Goal: Task Accomplishment & Management: Complete application form

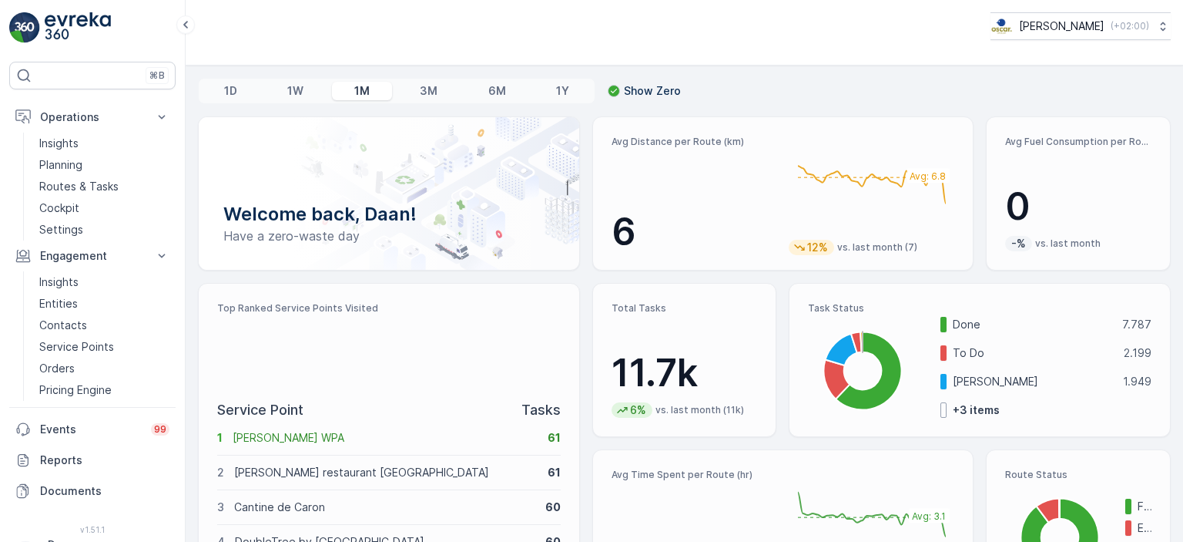
click at [58, 21] on img at bounding box center [78, 27] width 66 height 31
click at [89, 193] on p "Routes & Tasks" at bounding box center [78, 186] width 79 height 15
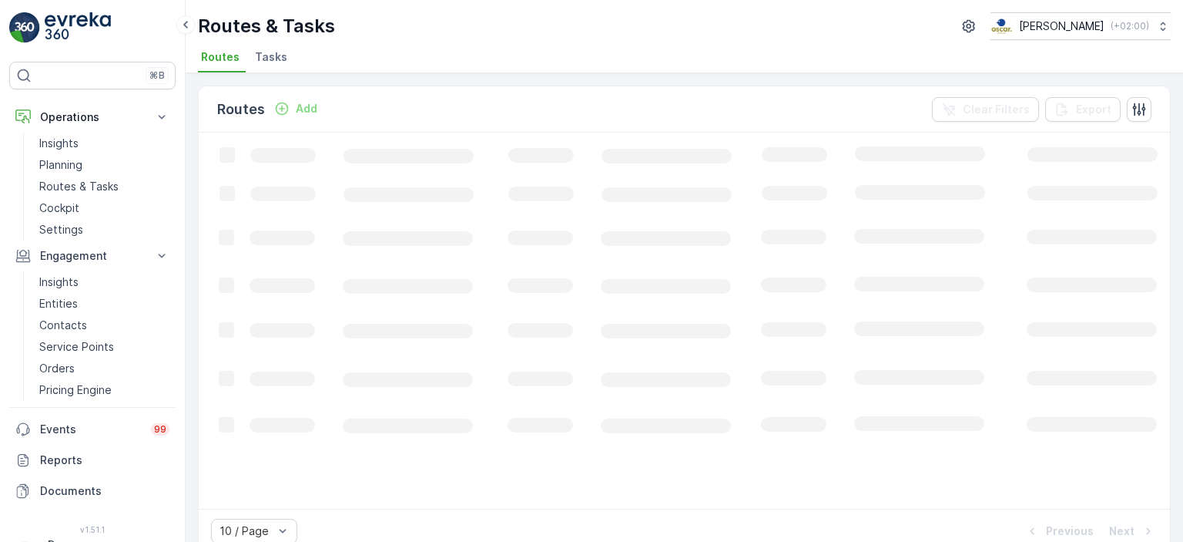
click at [274, 67] on li "Tasks" at bounding box center [273, 59] width 42 height 26
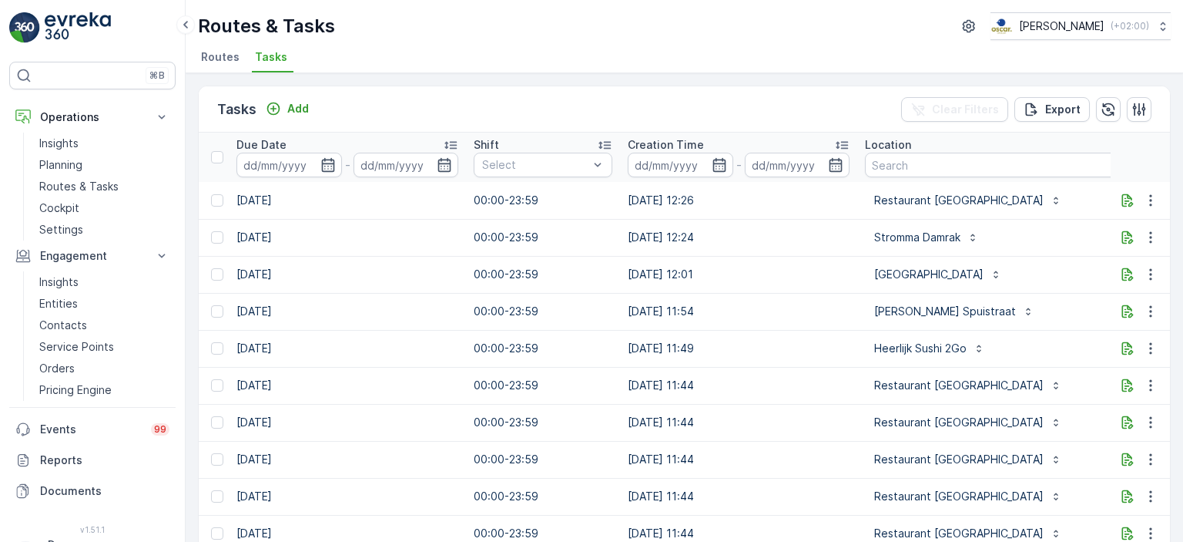
scroll to position [0, 890]
click at [917, 166] on input "text" at bounding box center [1025, 165] width 327 height 25
type input "loft"
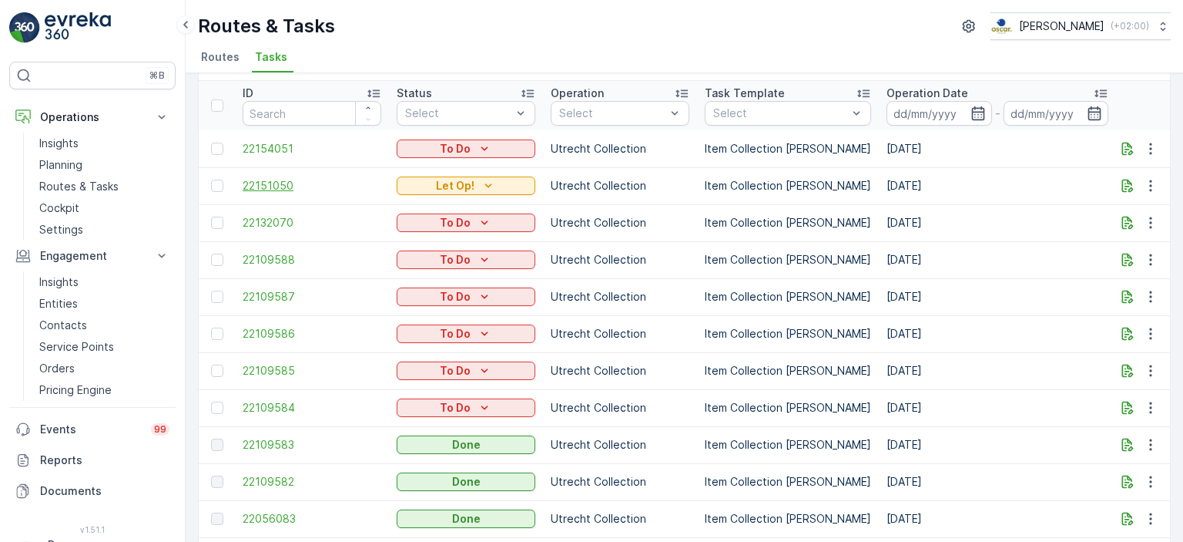
click at [259, 186] on span "22151050" at bounding box center [312, 185] width 139 height 15
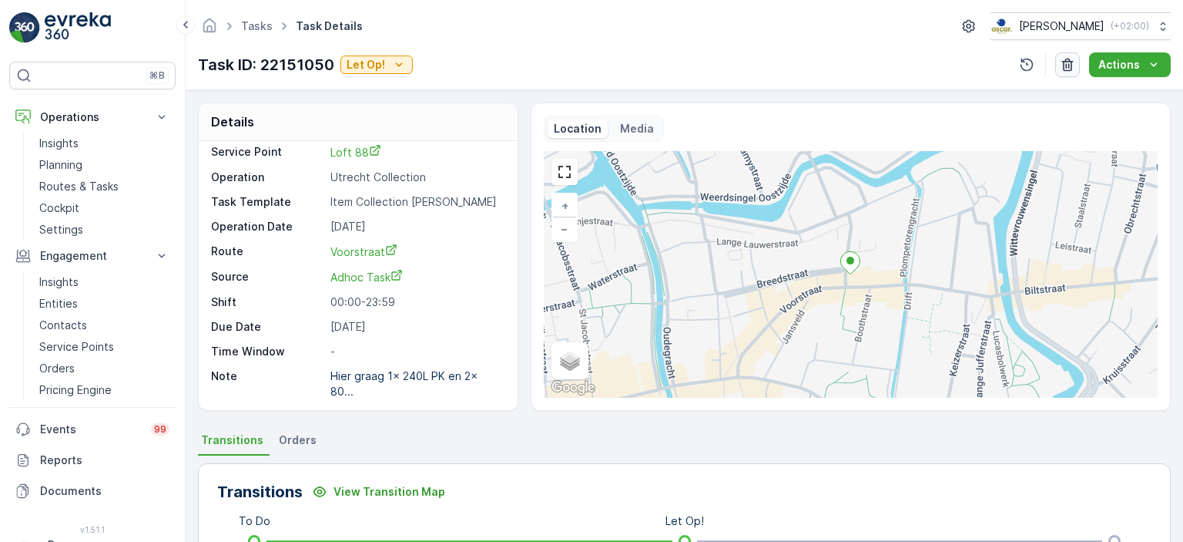
click at [1071, 64] on icon "button" at bounding box center [1067, 64] width 15 height 15
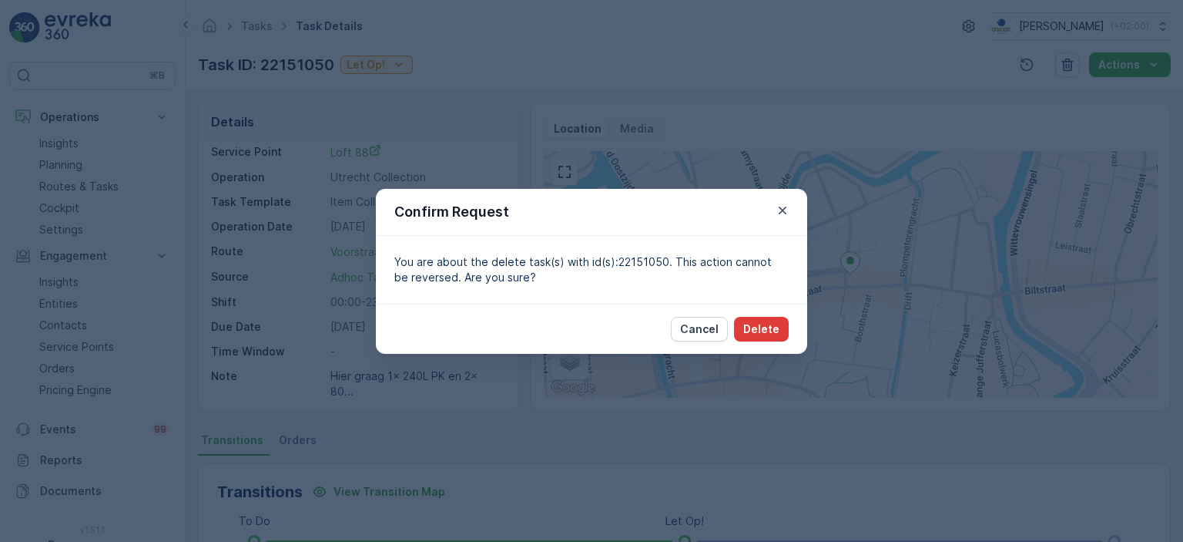
click at [775, 330] on p "Delete" at bounding box center [761, 328] width 36 height 15
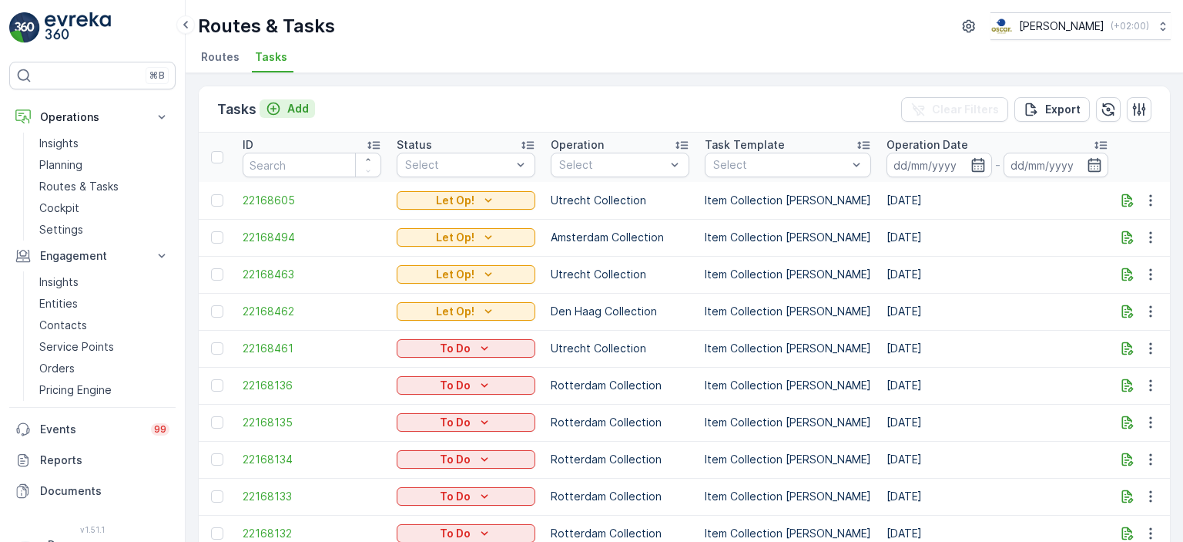
click at [293, 106] on p "Add" at bounding box center [298, 108] width 22 height 15
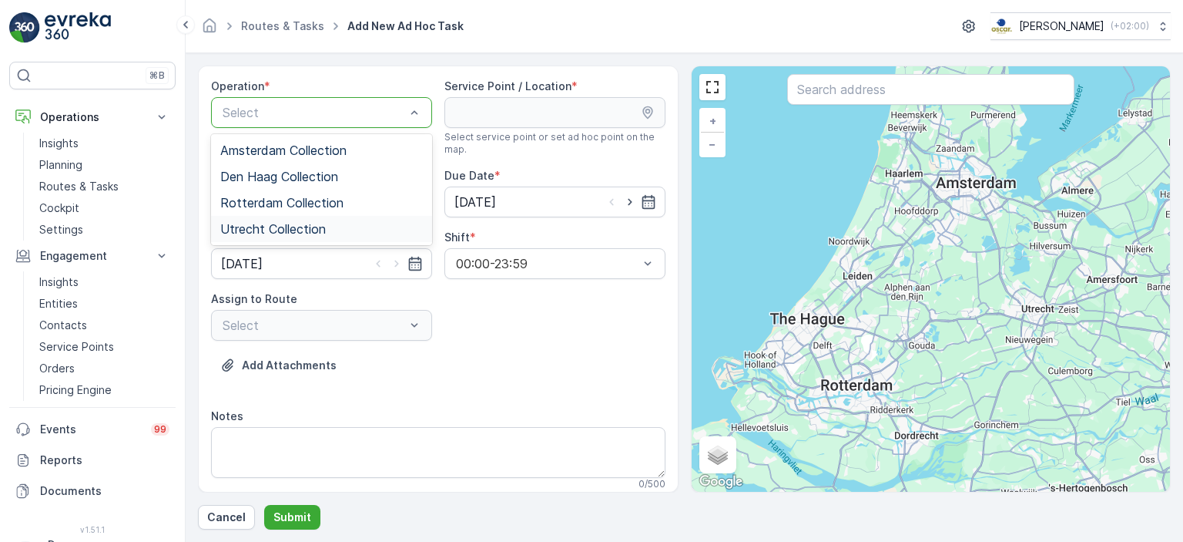
click at [287, 229] on span "Utrecht Collection" at bounding box center [273, 229] width 106 height 14
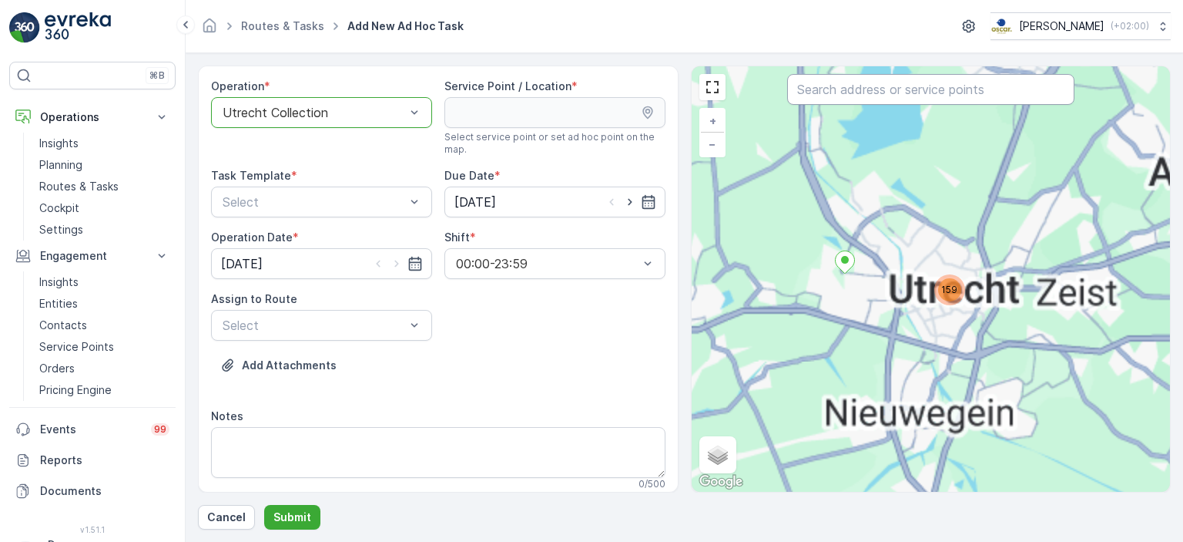
click at [912, 89] on input "text" at bounding box center [930, 89] width 287 height 31
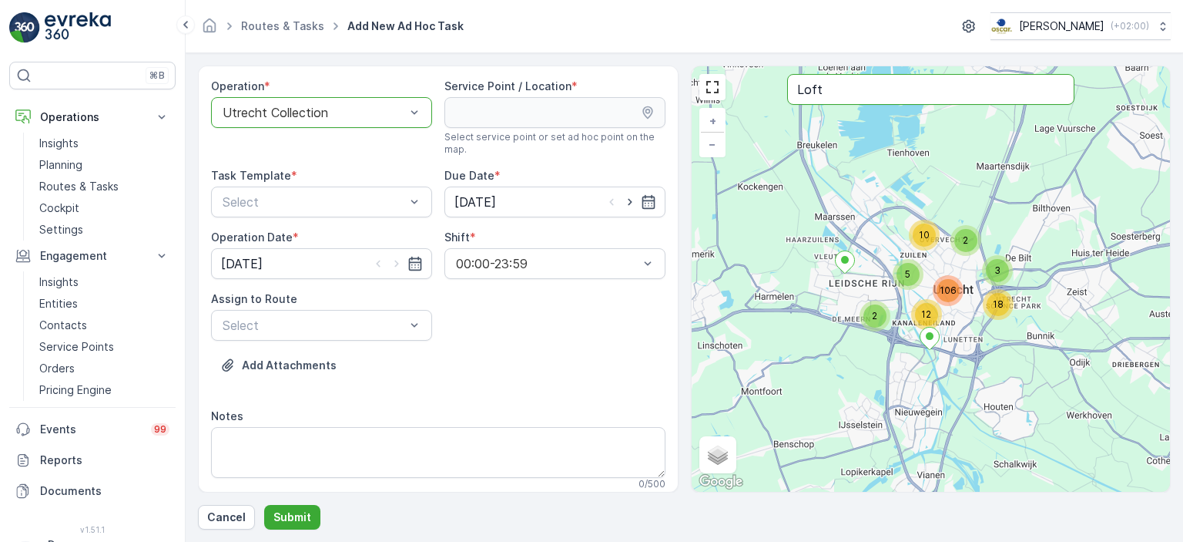
type input "Loft"
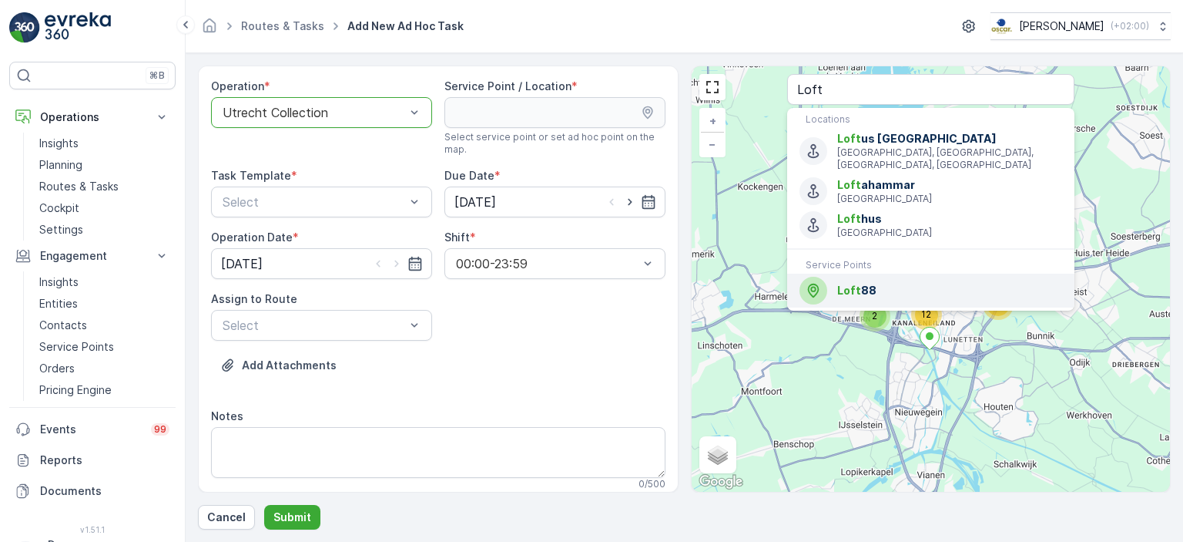
click at [872, 283] on span "Loft 88" at bounding box center [949, 290] width 225 height 15
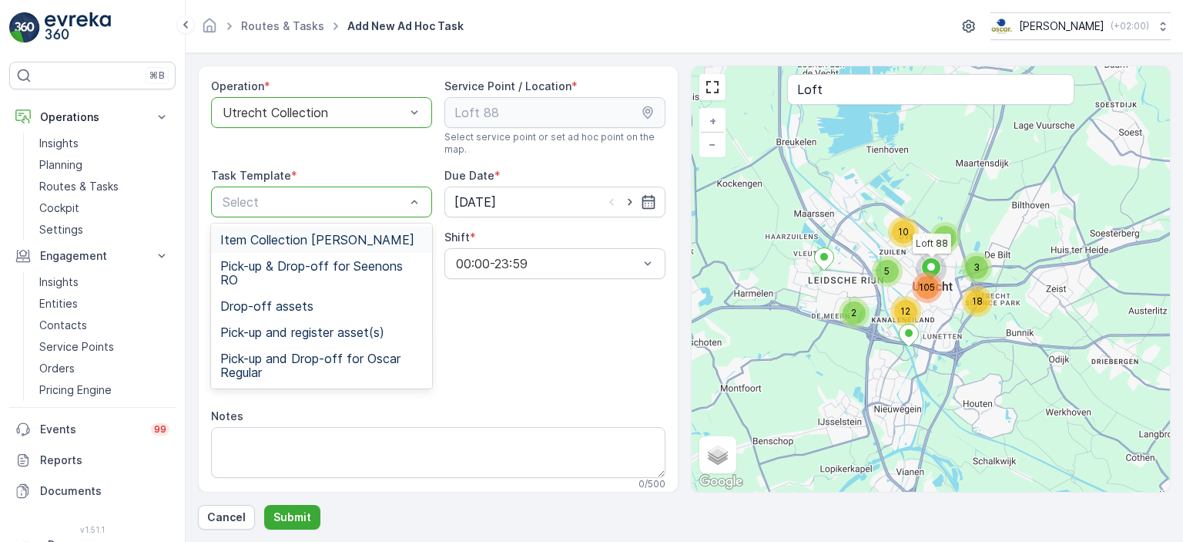
click at [357, 239] on span "Item Collection [PERSON_NAME]" at bounding box center [317, 240] width 194 height 14
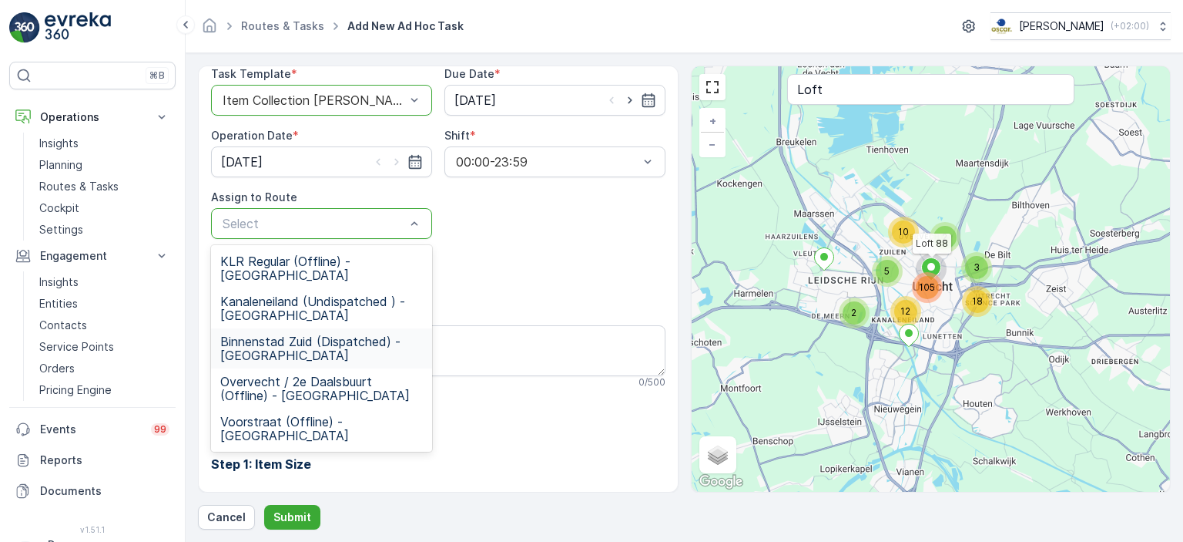
scroll to position [126, 0]
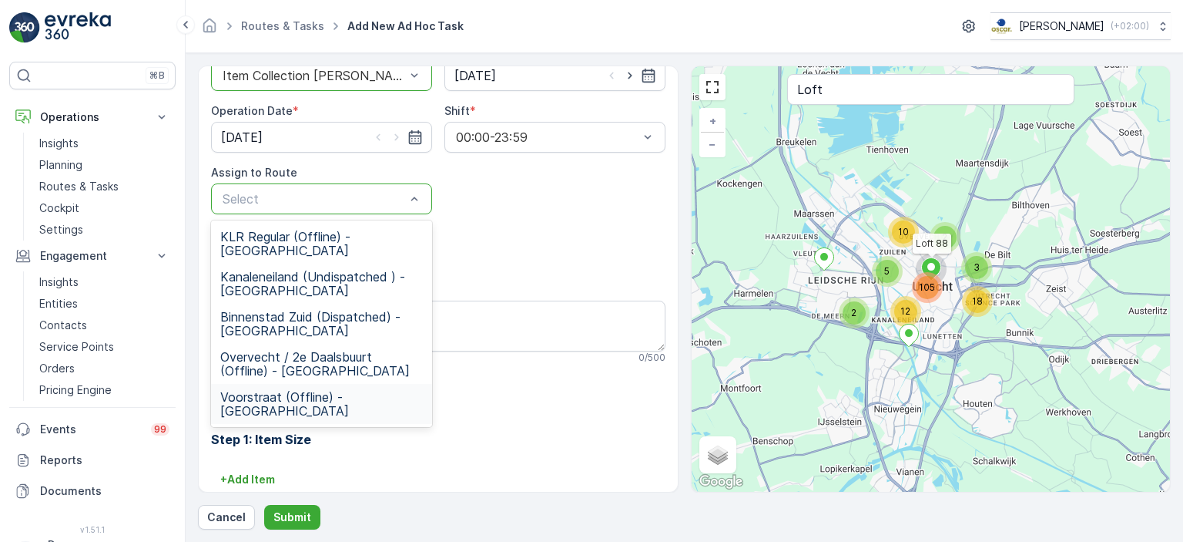
click at [334, 390] on span "Voorstraat (Offline) - [GEOGRAPHIC_DATA]" at bounding box center [321, 404] width 203 height 28
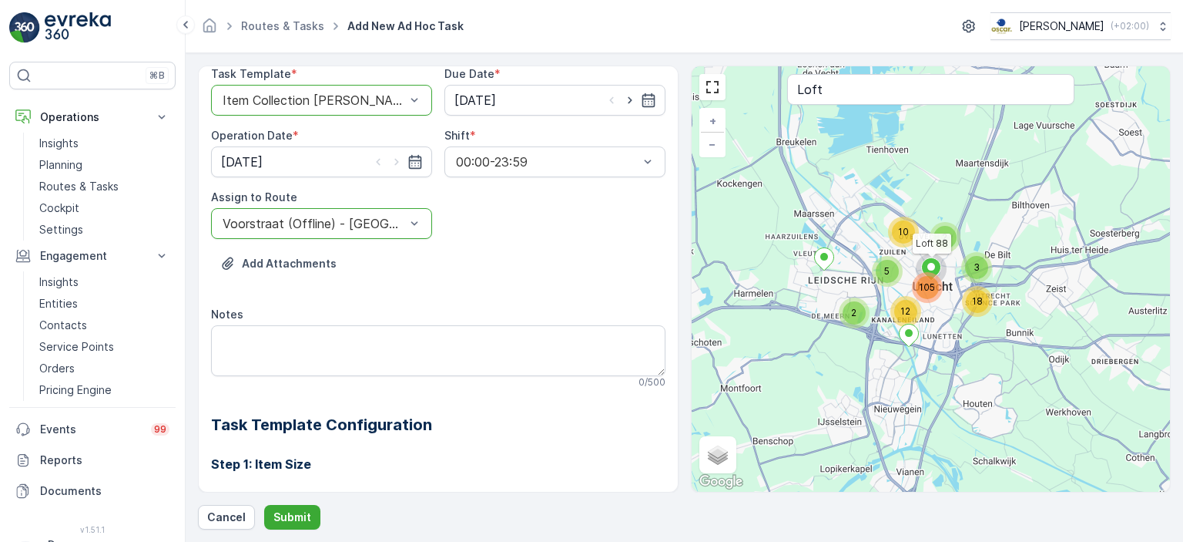
scroll to position [0, 0]
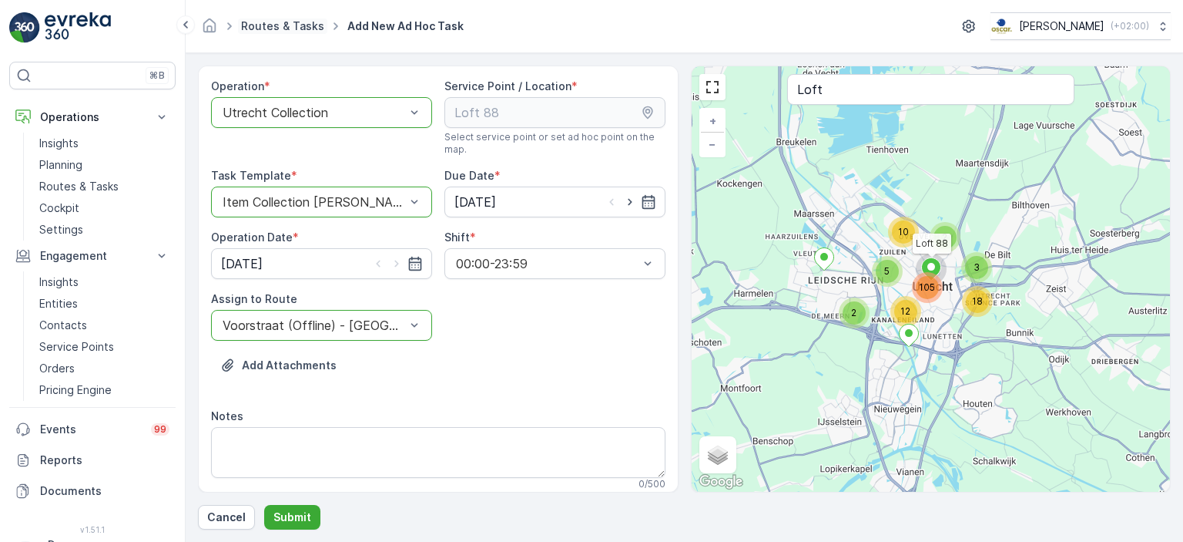
click at [270, 23] on link "Routes & Tasks" at bounding box center [282, 25] width 83 height 13
click at [102, 21] on img at bounding box center [78, 27] width 66 height 31
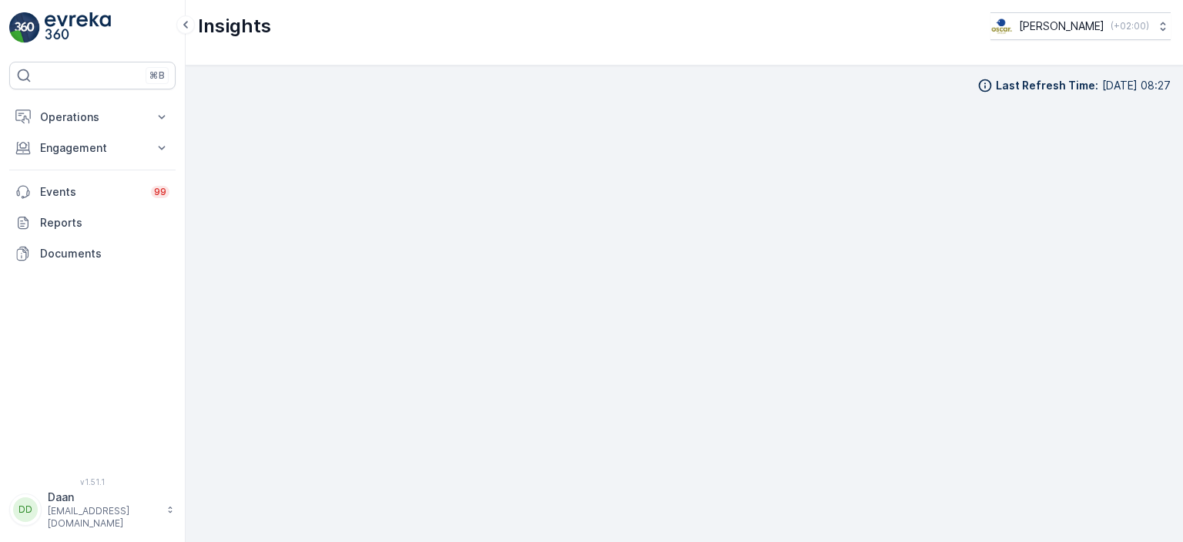
click at [699, 58] on div "Insights Oscar Circulair ( +02:00 )" at bounding box center [685, 32] width 998 height 65
click at [126, 129] on button "Operations" at bounding box center [92, 117] width 166 height 31
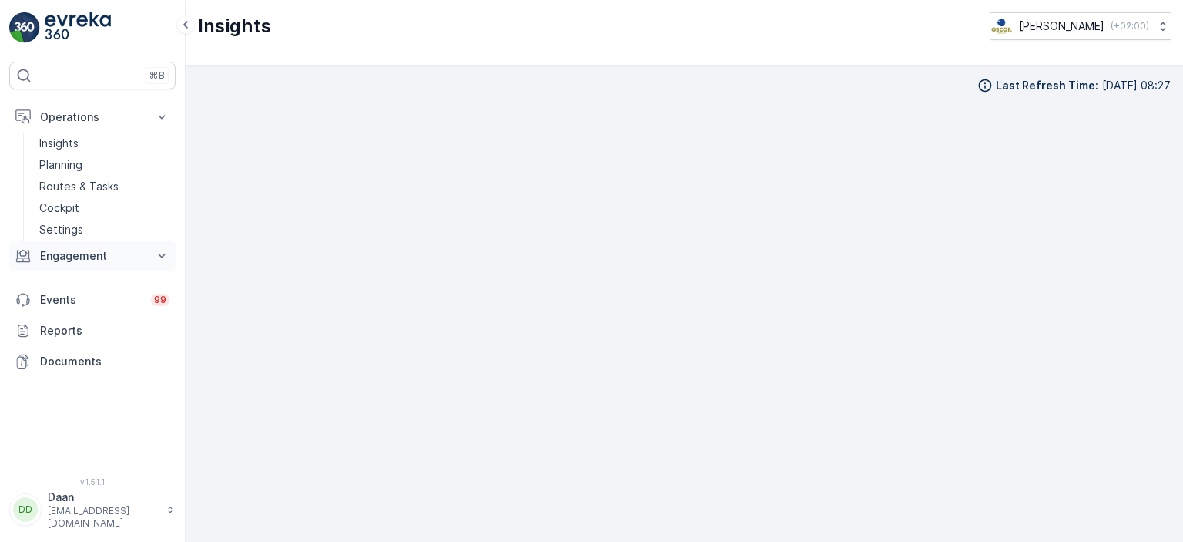
click at [89, 256] on p "Engagement" at bounding box center [92, 255] width 105 height 15
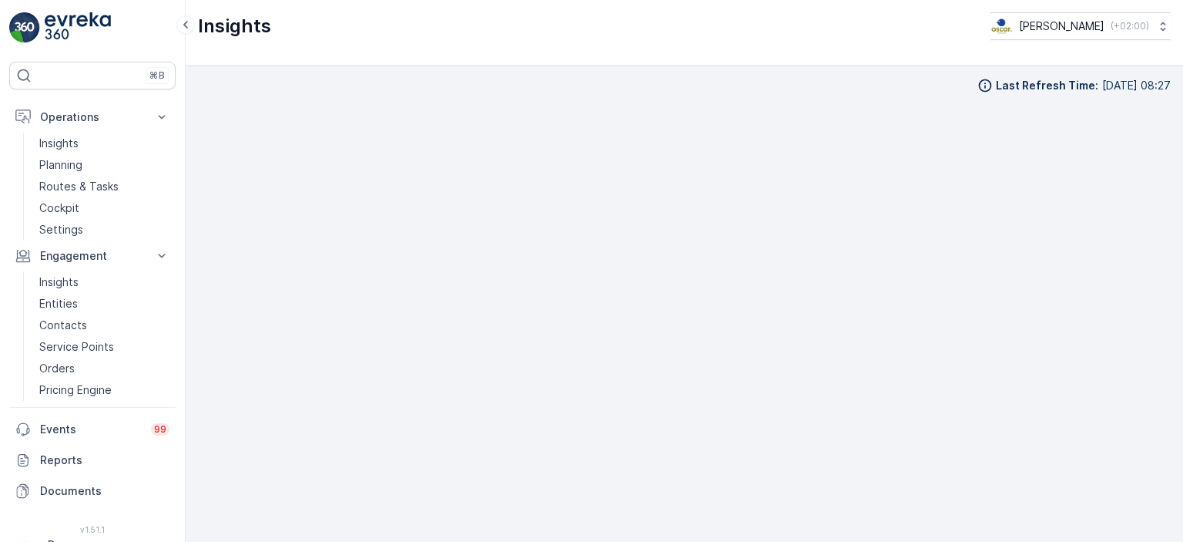
click at [358, 82] on div "Last Refresh Time : 02.10.2025 08:27" at bounding box center [684, 85] width 973 height 15
click at [64, 31] on img at bounding box center [78, 27] width 66 height 31
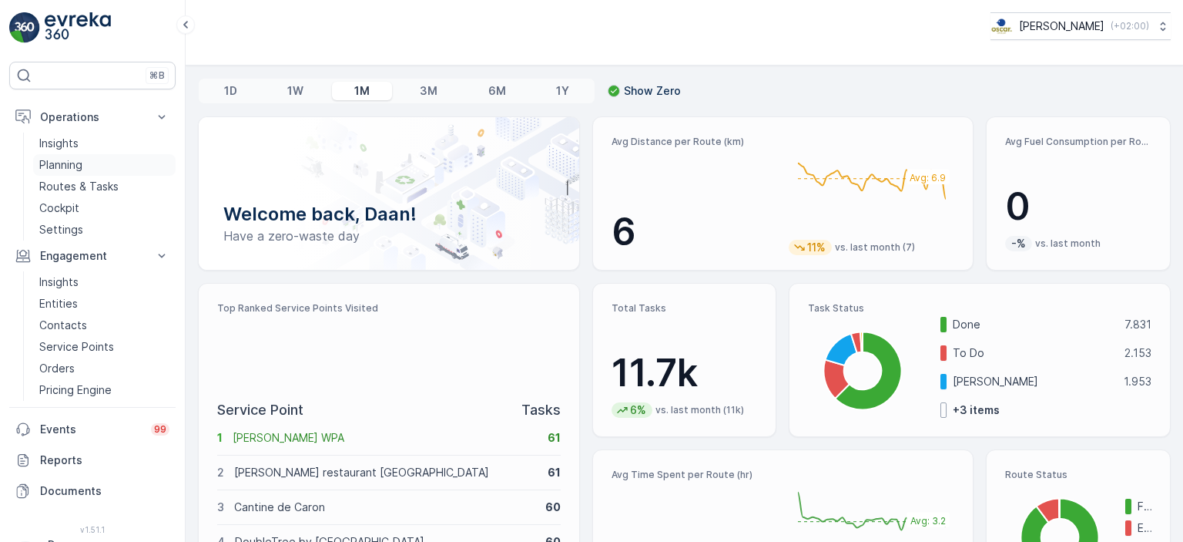
click at [59, 168] on p "Planning" at bounding box center [60, 164] width 43 height 15
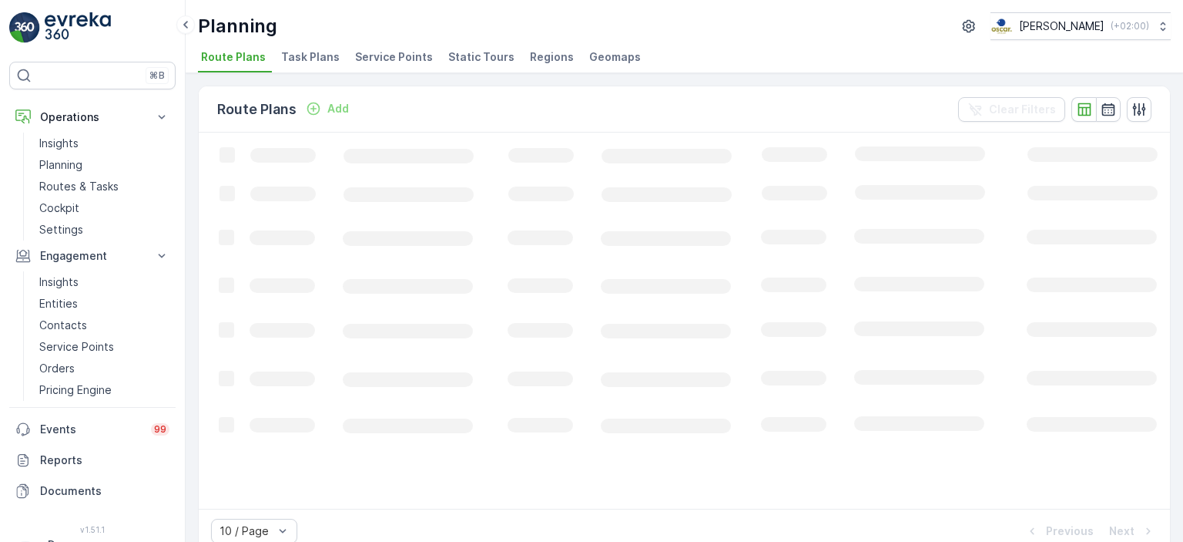
click at [307, 59] on span "Task Plans" at bounding box center [310, 56] width 59 height 15
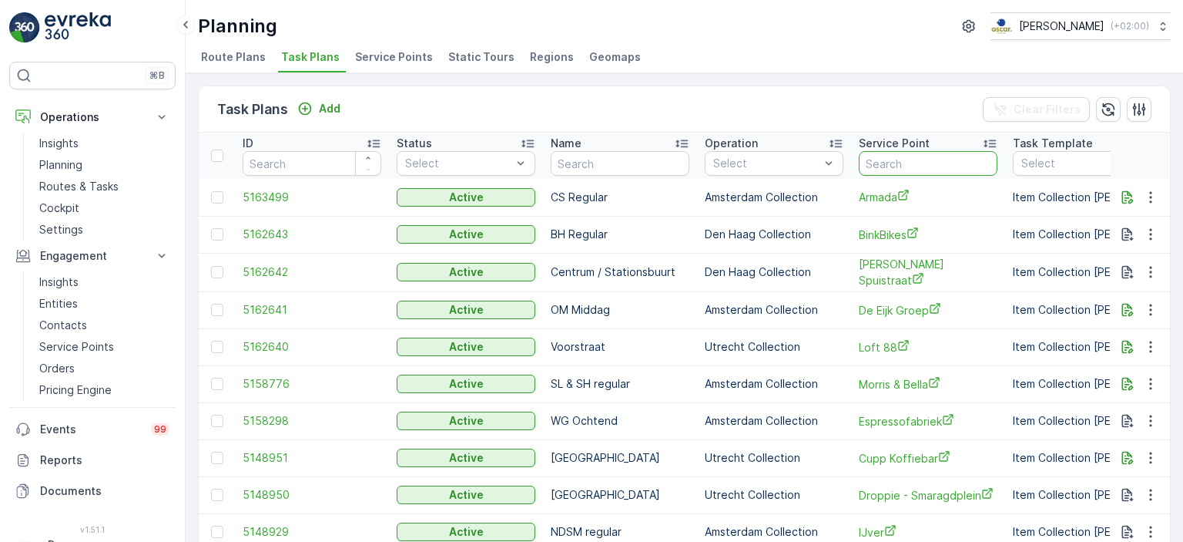
click at [909, 168] on input "text" at bounding box center [928, 163] width 139 height 25
type input "Theater utrecht"
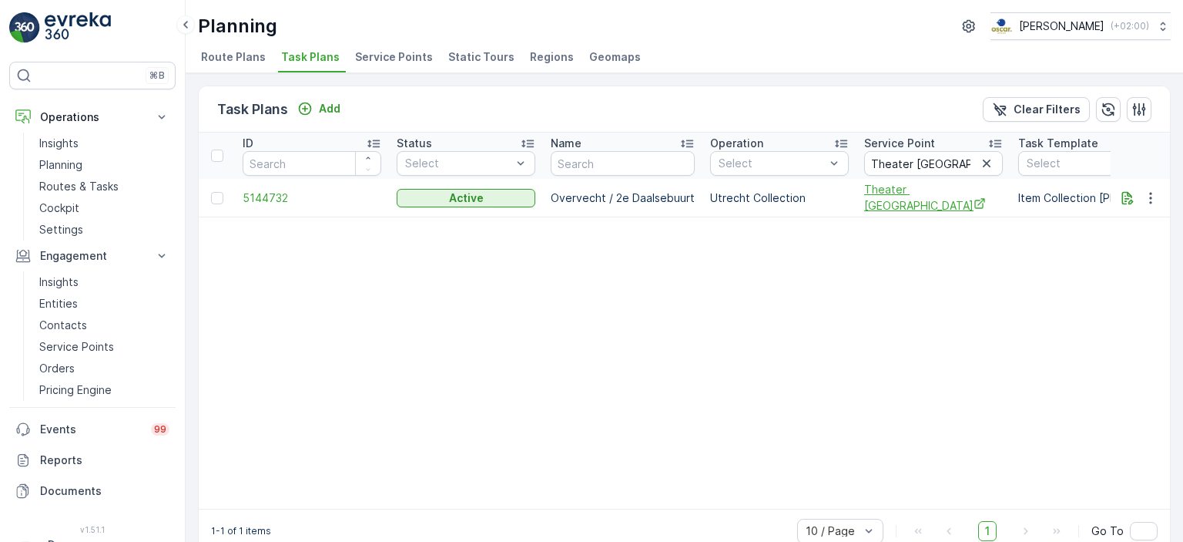
click at [906, 201] on span "Theater [GEOGRAPHIC_DATA]" at bounding box center [933, 198] width 139 height 32
click at [81, 30] on img at bounding box center [78, 27] width 66 height 31
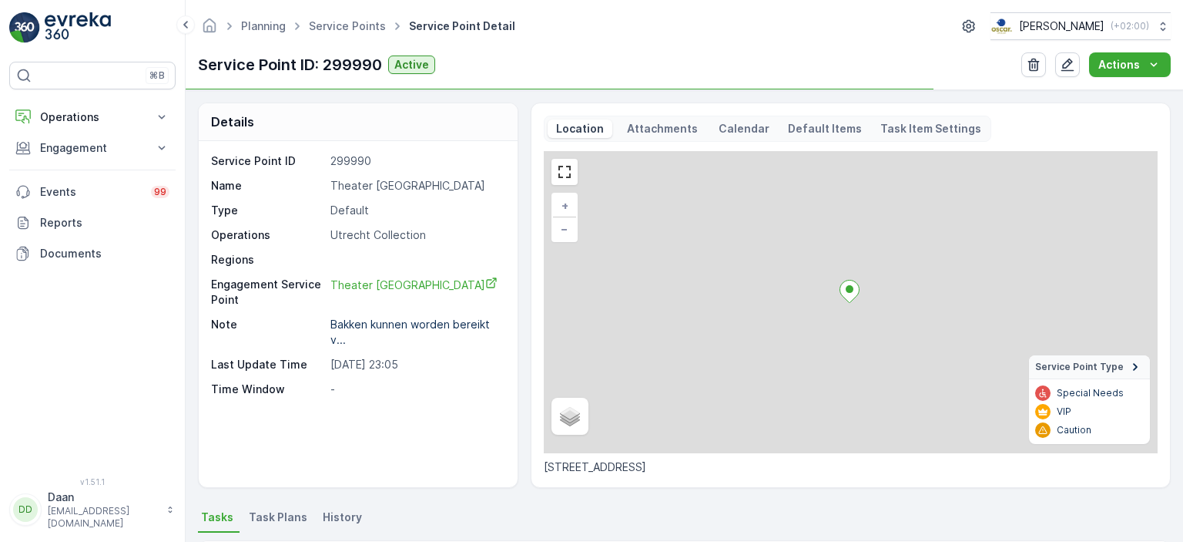
click at [675, 122] on p "Attachments" at bounding box center [662, 128] width 75 height 15
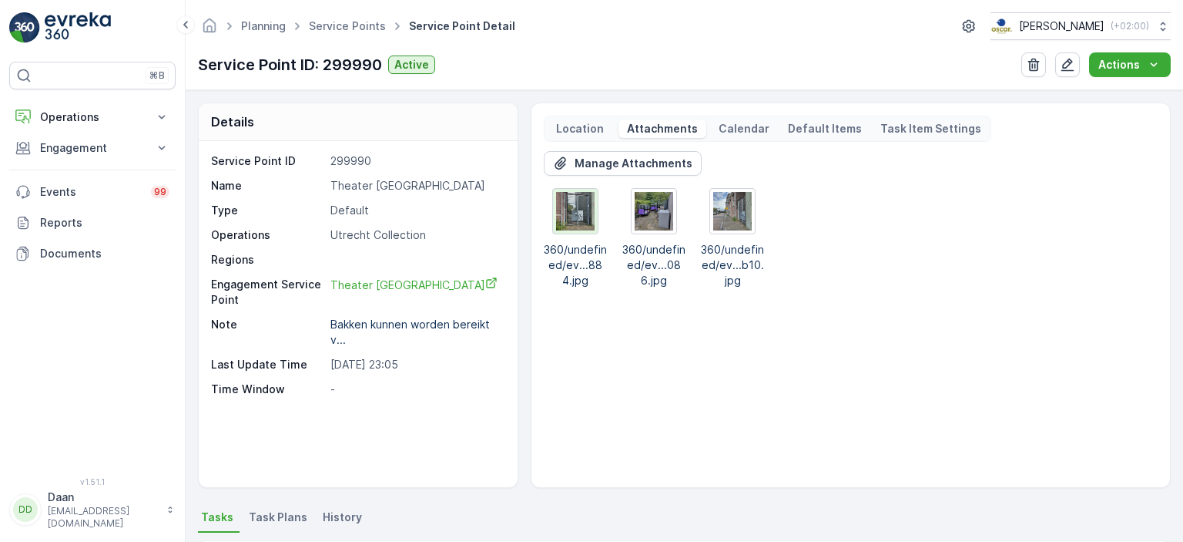
click at [573, 207] on img at bounding box center [575, 211] width 39 height 39
click at [662, 206] on img at bounding box center [654, 211] width 39 height 39
click at [736, 209] on img at bounding box center [732, 211] width 39 height 39
click at [590, 166] on p "Manage Attachments" at bounding box center [634, 163] width 118 height 15
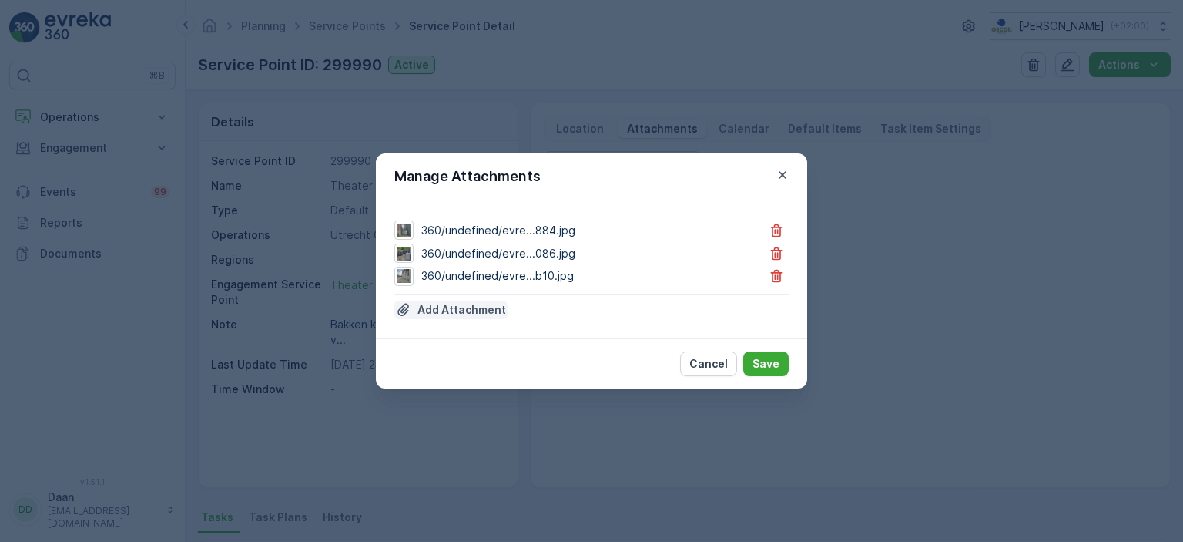
click at [478, 306] on p "Add Attachment" at bounding box center [461, 309] width 89 height 15
click at [471, 313] on p "Add Attachment" at bounding box center [461, 309] width 89 height 15
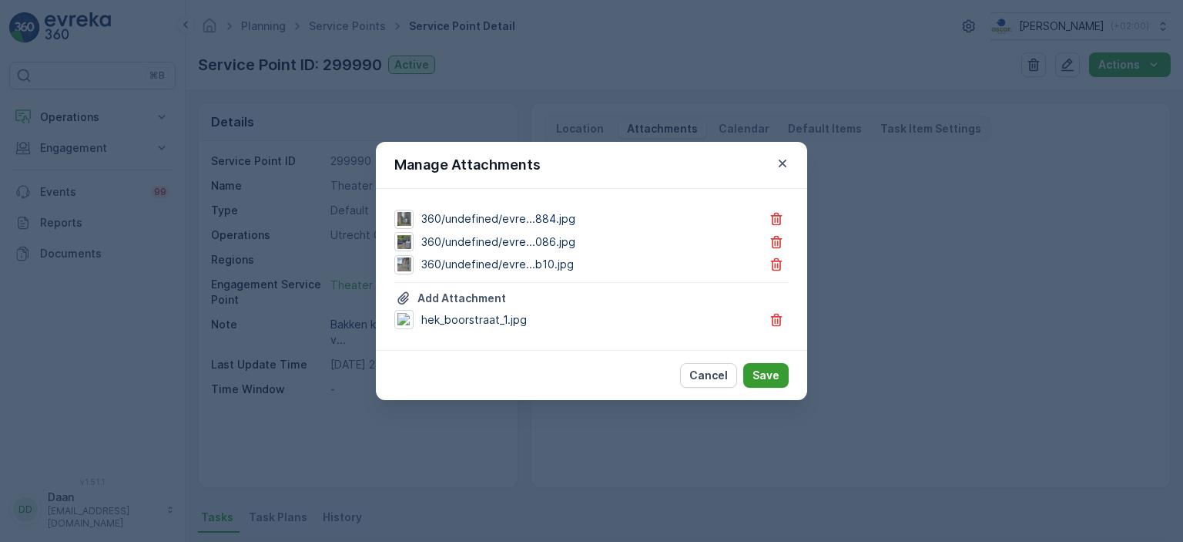
click at [762, 375] on p "Save" at bounding box center [766, 374] width 27 height 15
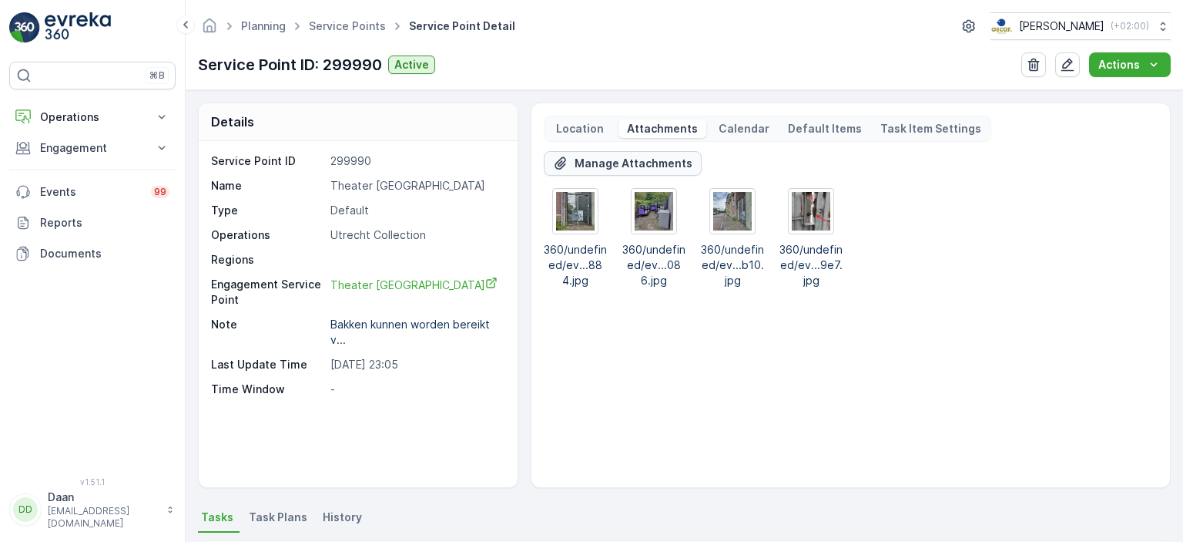
click at [634, 166] on p "Manage Attachments" at bounding box center [634, 163] width 118 height 15
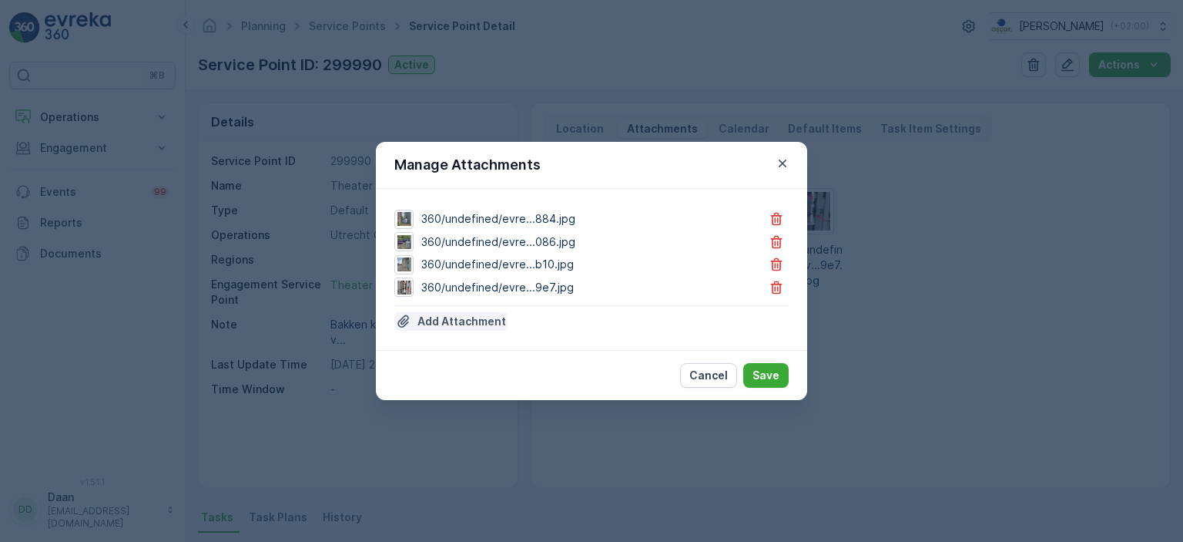
click at [437, 321] on p "Add Attachment" at bounding box center [461, 321] width 89 height 15
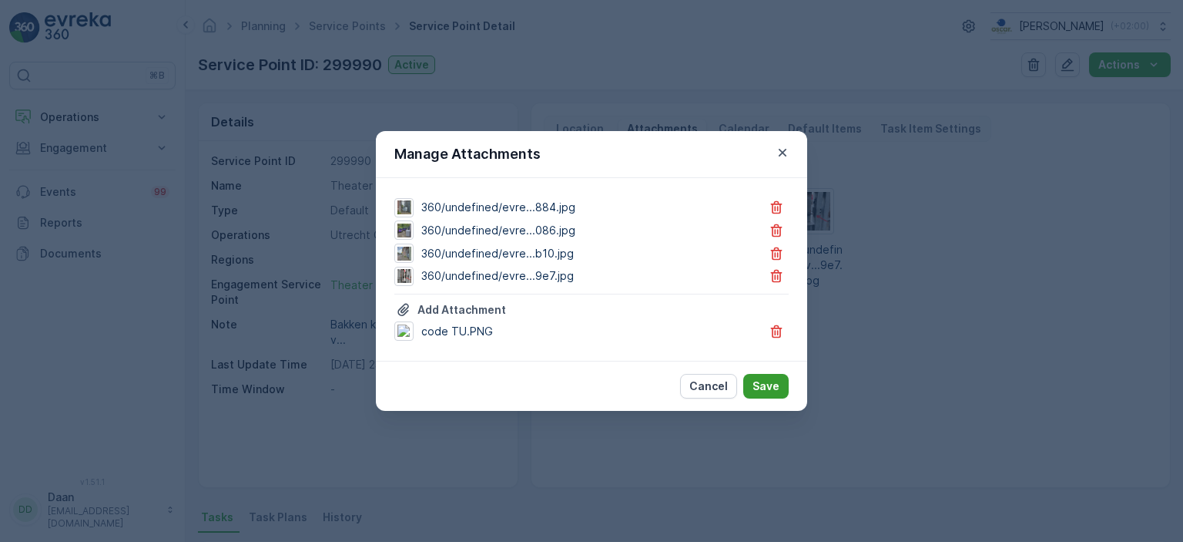
click at [764, 382] on p "Save" at bounding box center [766, 385] width 27 height 15
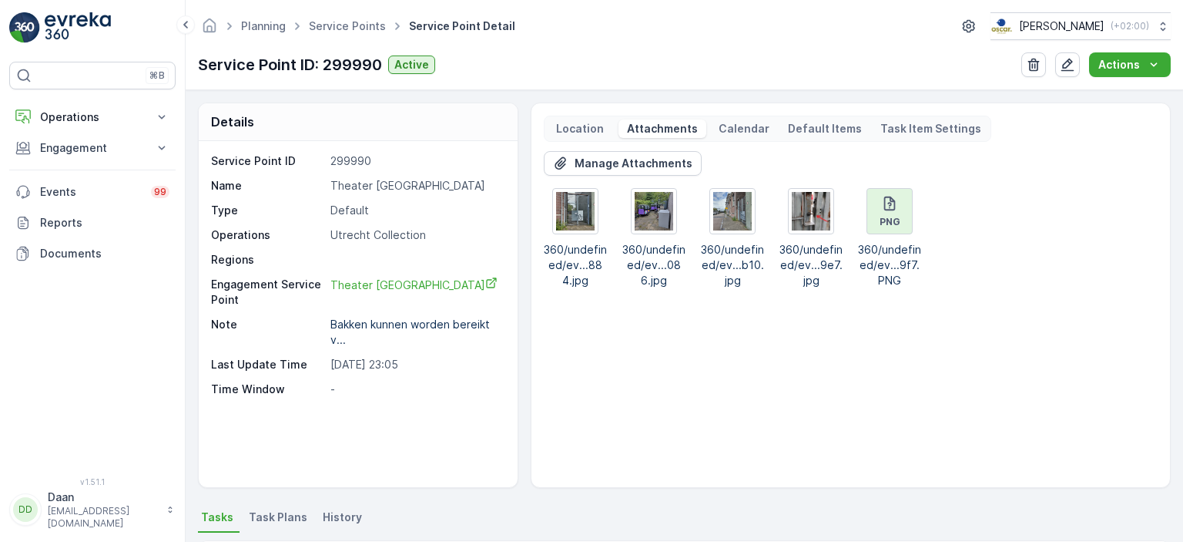
click at [870, 210] on div "PNG" at bounding box center [889, 211] width 45 height 45
click at [356, 25] on link "Service Points" at bounding box center [347, 25] width 77 height 13
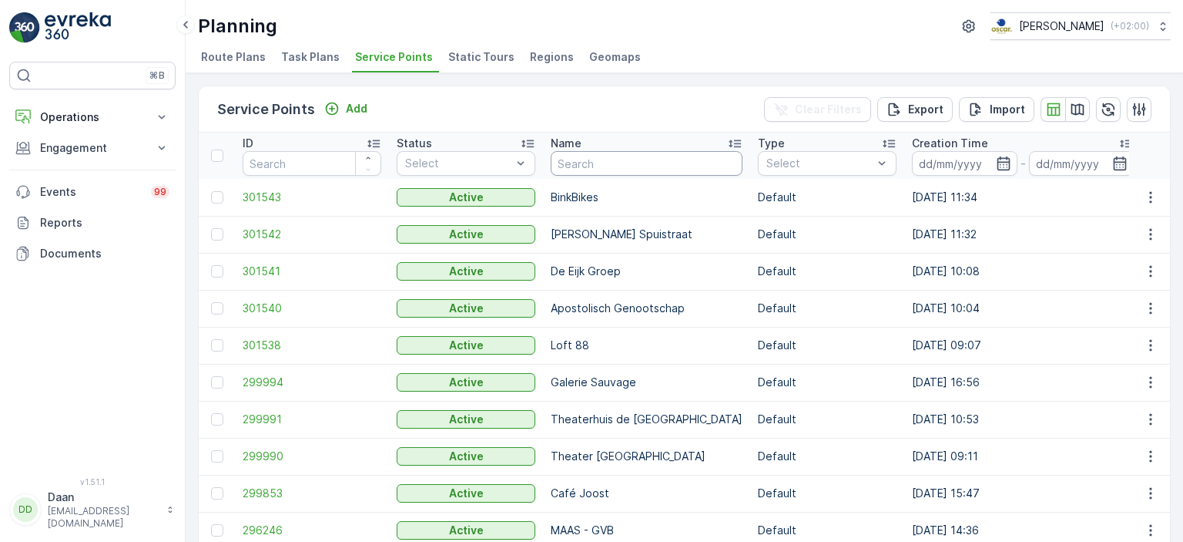
click at [622, 169] on input "text" at bounding box center [647, 163] width 192 height 25
type input "theater utrecht"
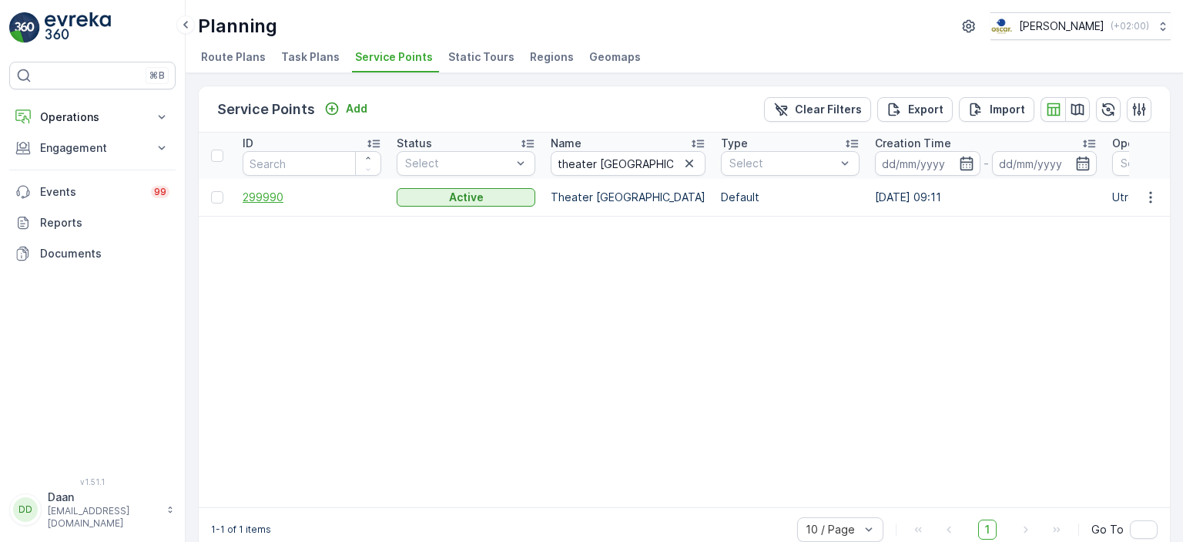
click at [271, 202] on span "299990" at bounding box center [312, 196] width 139 height 15
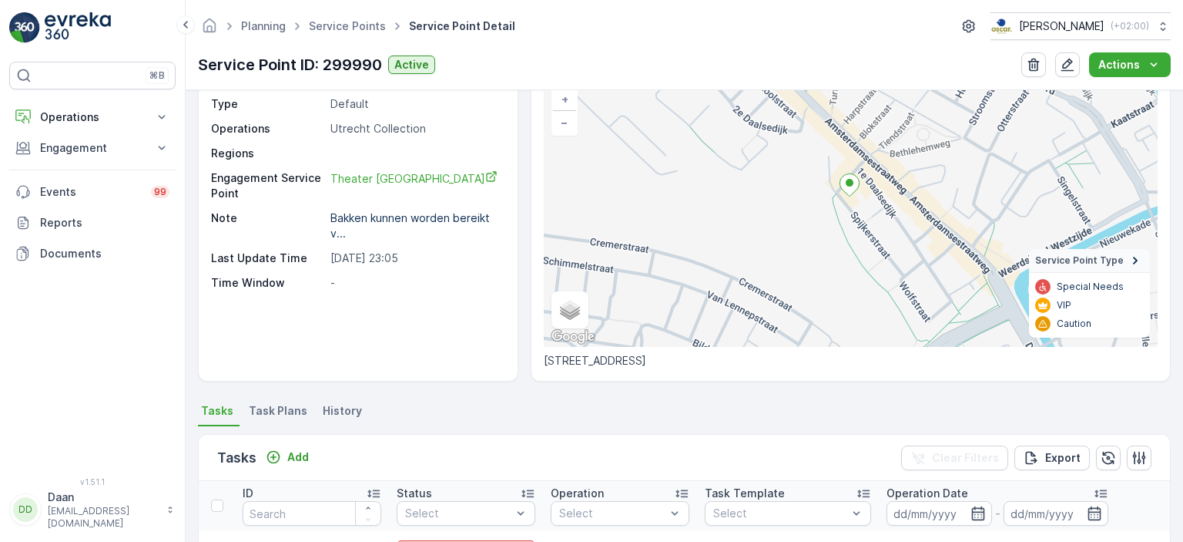
scroll to position [111, 0]
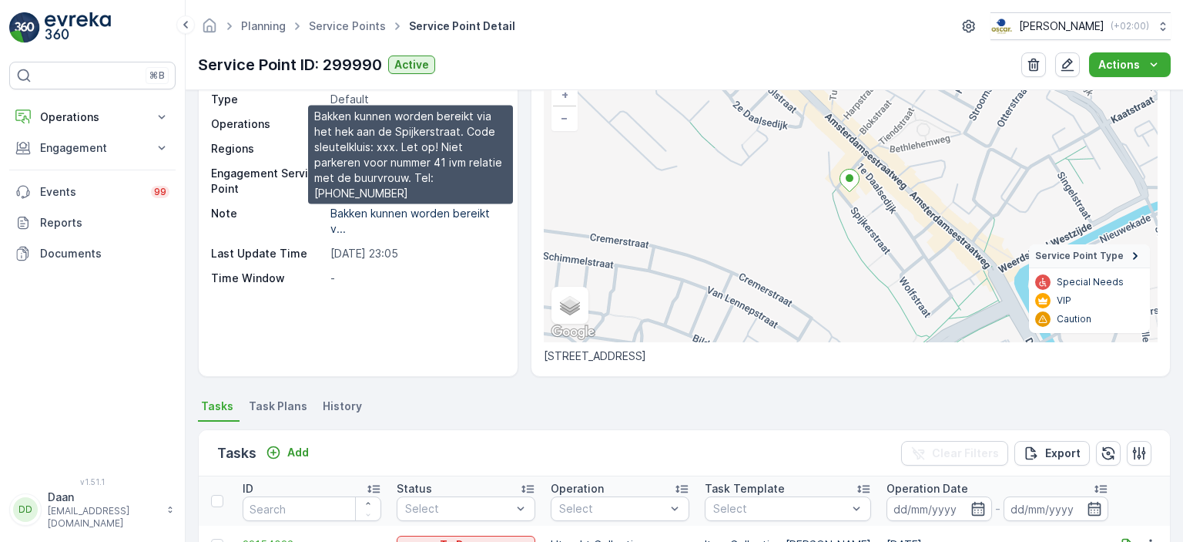
click at [397, 216] on p "Bakken kunnen worden bereikt v..." at bounding box center [411, 220] width 163 height 29
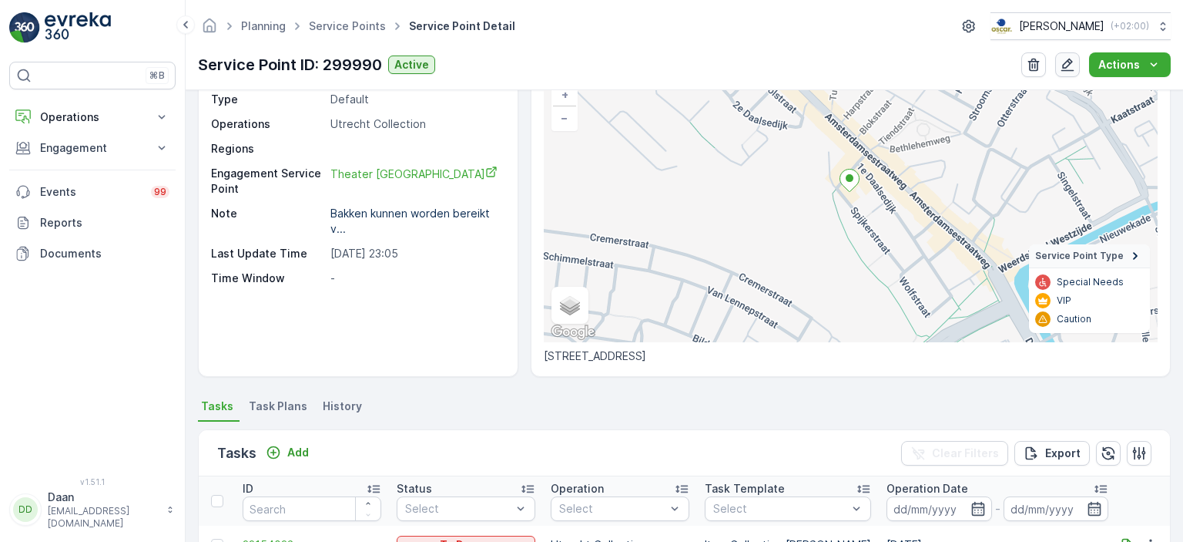
click at [1069, 69] on icon "button" at bounding box center [1067, 64] width 15 height 15
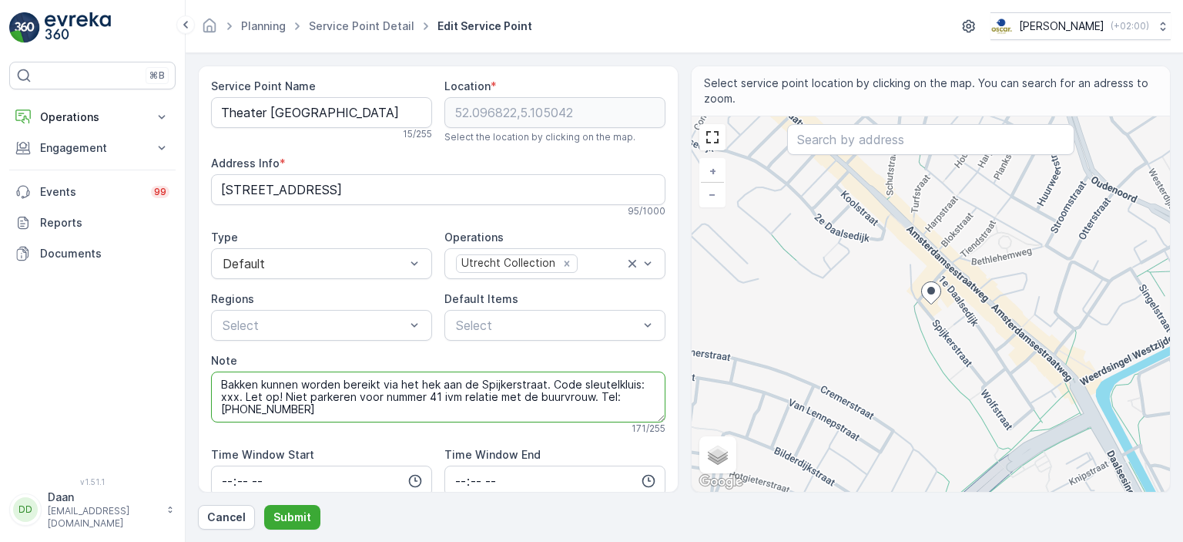
click at [238, 397] on textarea "Bakken kunnen worden bereikt via het hek aan de Spijkerstraat. Code sleutelklui…" at bounding box center [438, 396] width 454 height 51
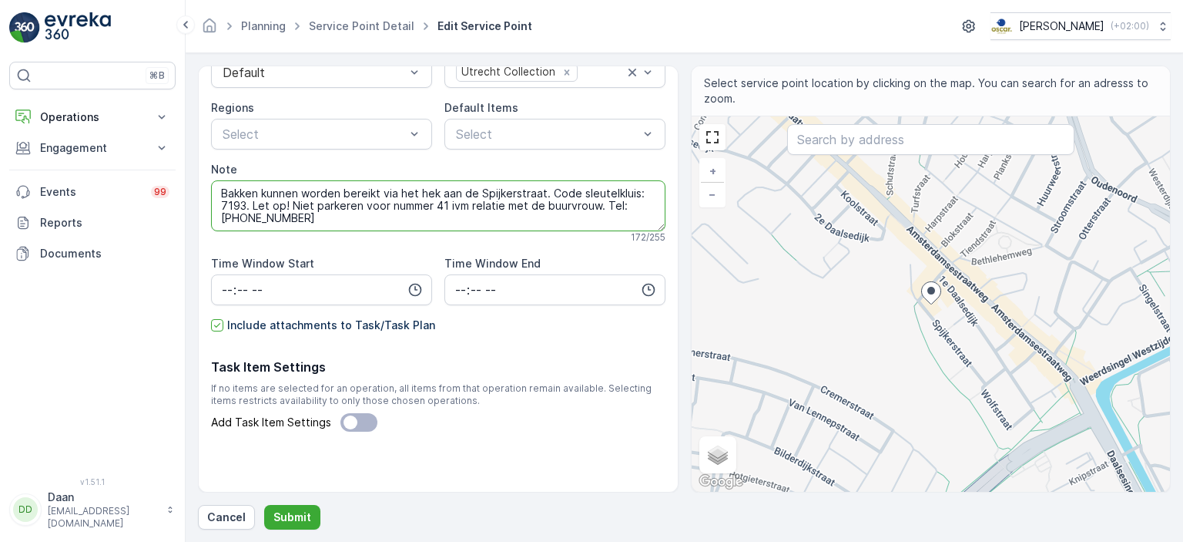
type textarea "Bakken kunnen worden bereikt via het hek aan de Spijkerstraat. Code sleutelklui…"
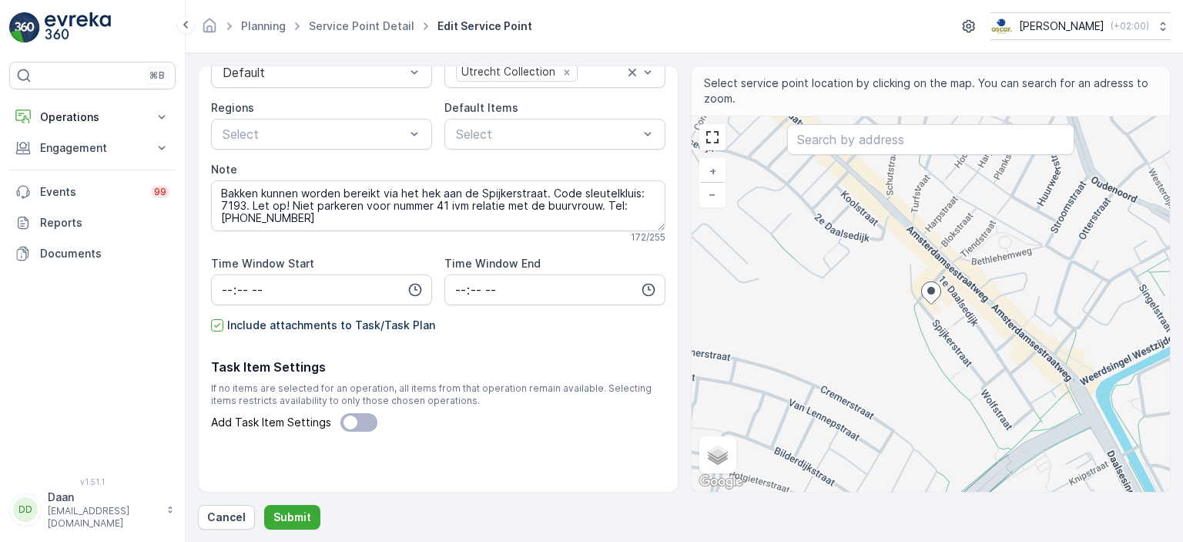
click at [379, 250] on div "Service Point Name Theater Utrecht 15 / 255 Location * 52.096822,5.105042 Selec…" at bounding box center [438, 190] width 454 height 605
click at [290, 518] on p "Submit" at bounding box center [292, 516] width 38 height 15
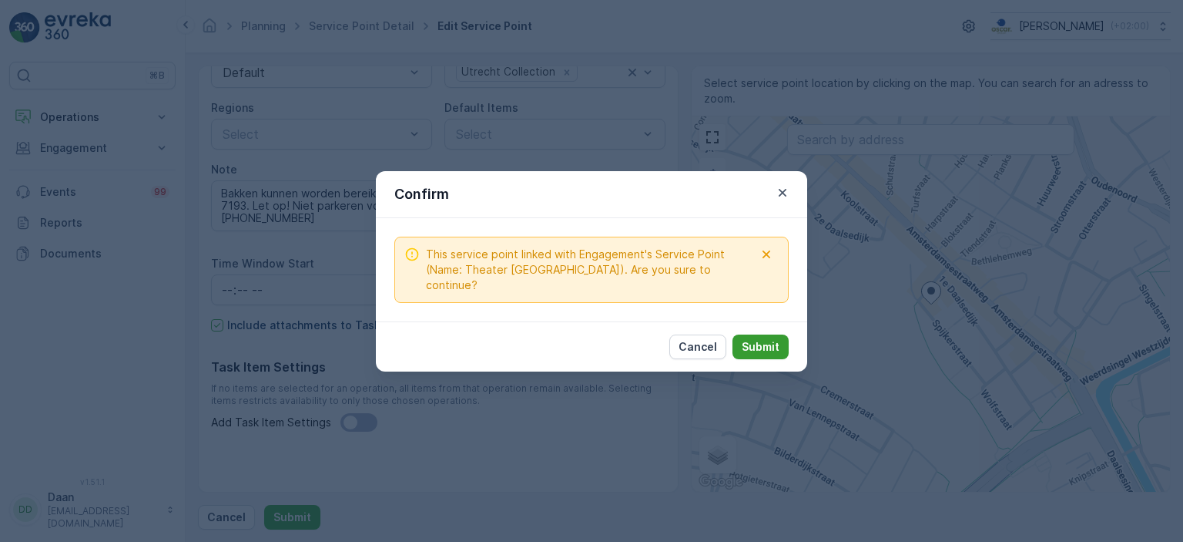
click at [770, 341] on p "Submit" at bounding box center [761, 346] width 38 height 15
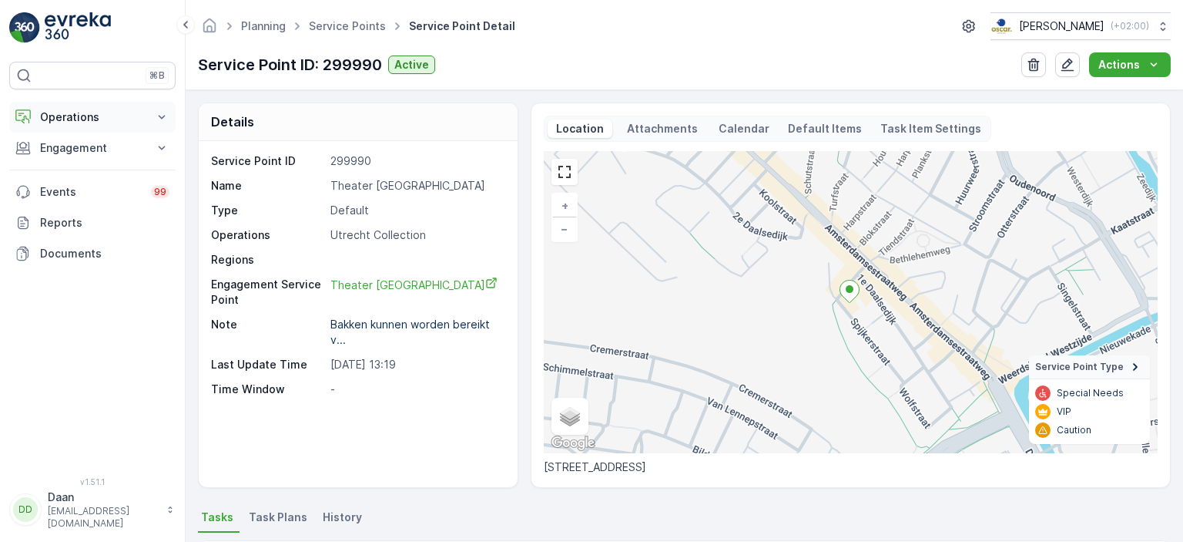
click at [63, 115] on p "Operations" at bounding box center [92, 116] width 105 height 15
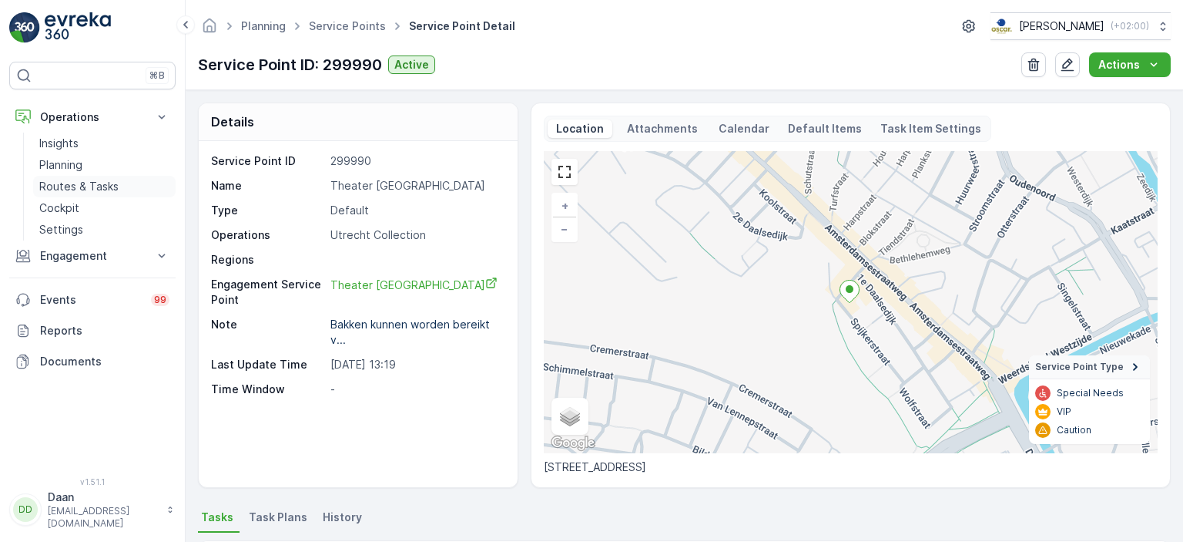
click at [80, 187] on p "Routes & Tasks" at bounding box center [78, 186] width 79 height 15
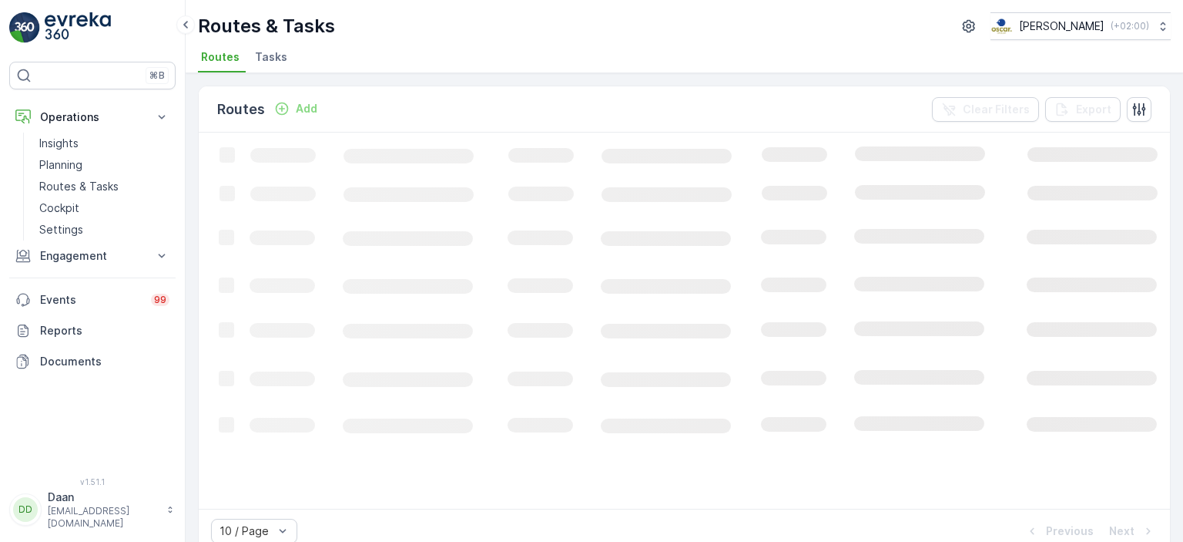
click at [271, 61] on span "Tasks" at bounding box center [271, 56] width 32 height 15
click at [287, 107] on p "Add" at bounding box center [298, 108] width 22 height 15
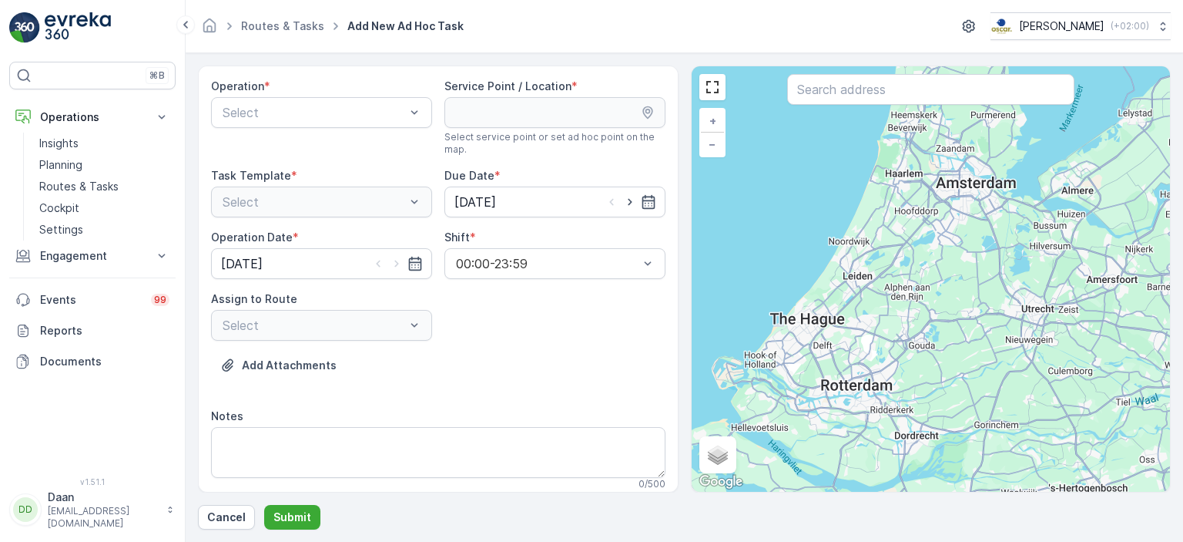
click at [324, 89] on div "Operation *" at bounding box center [321, 86] width 221 height 15
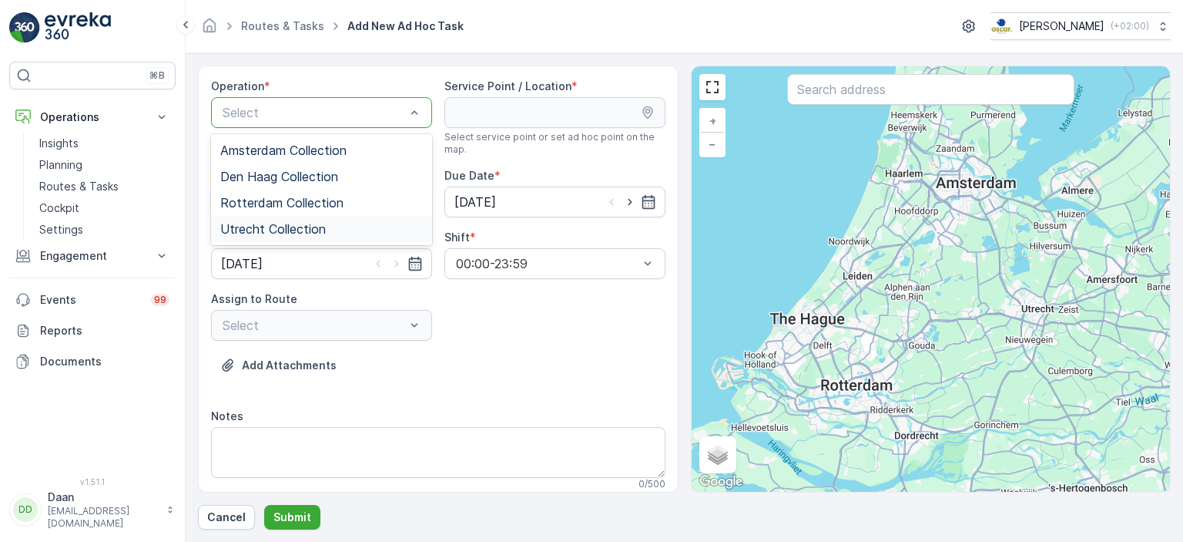
click at [283, 236] on div "Utrecht Collection" at bounding box center [321, 229] width 221 height 26
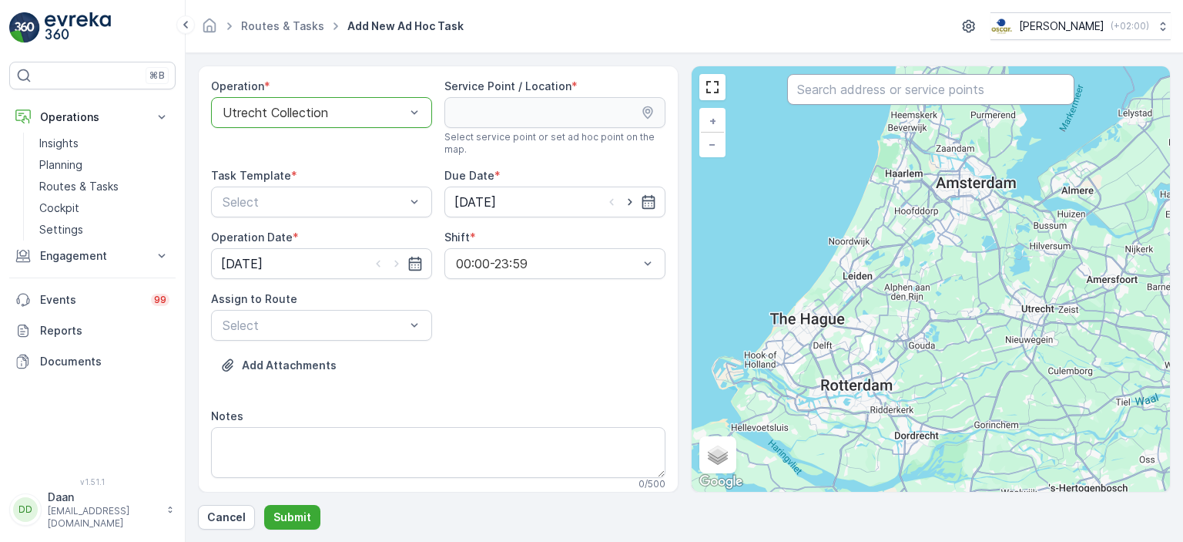
click at [884, 95] on input "text" at bounding box center [930, 89] width 287 height 31
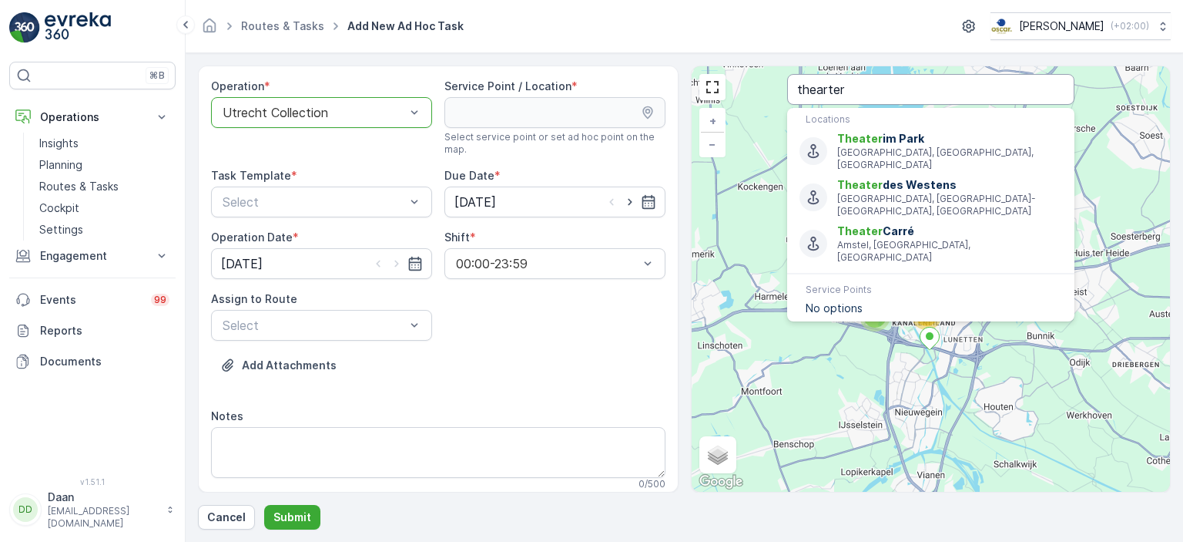
click at [828, 89] on input "thearter" at bounding box center [930, 89] width 287 height 31
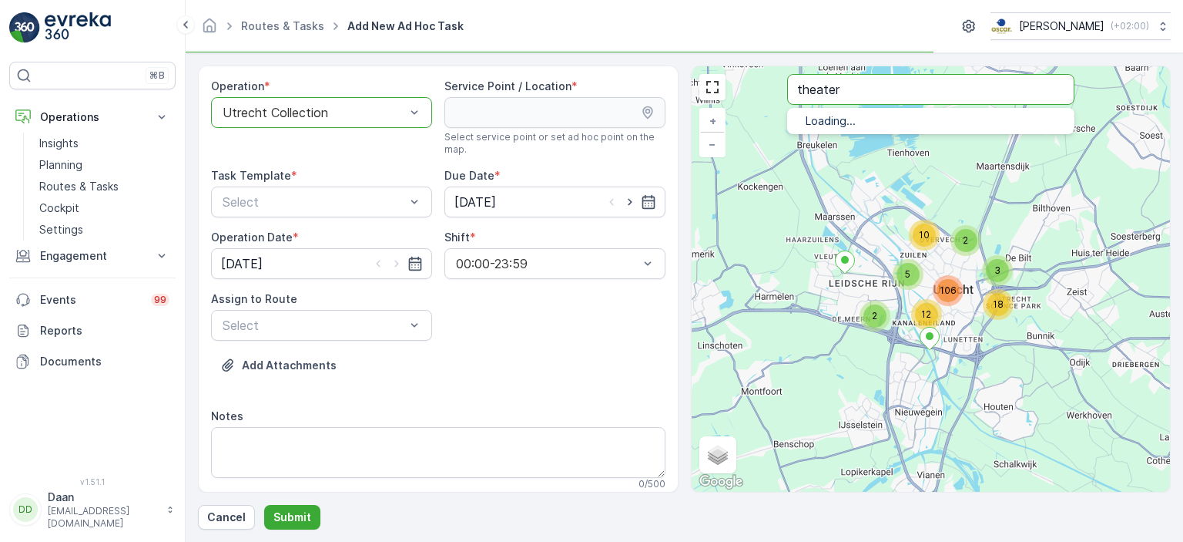
click at [875, 86] on input "theater" at bounding box center [930, 89] width 287 height 31
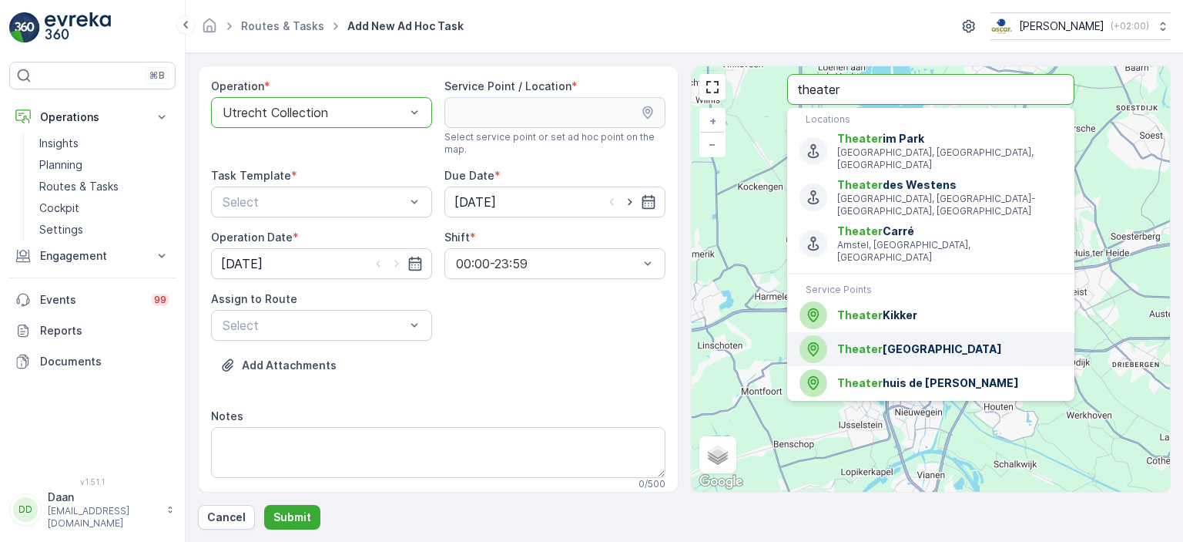
type input "theater"
click at [882, 341] on span "Theater Utrecht" at bounding box center [949, 348] width 225 height 15
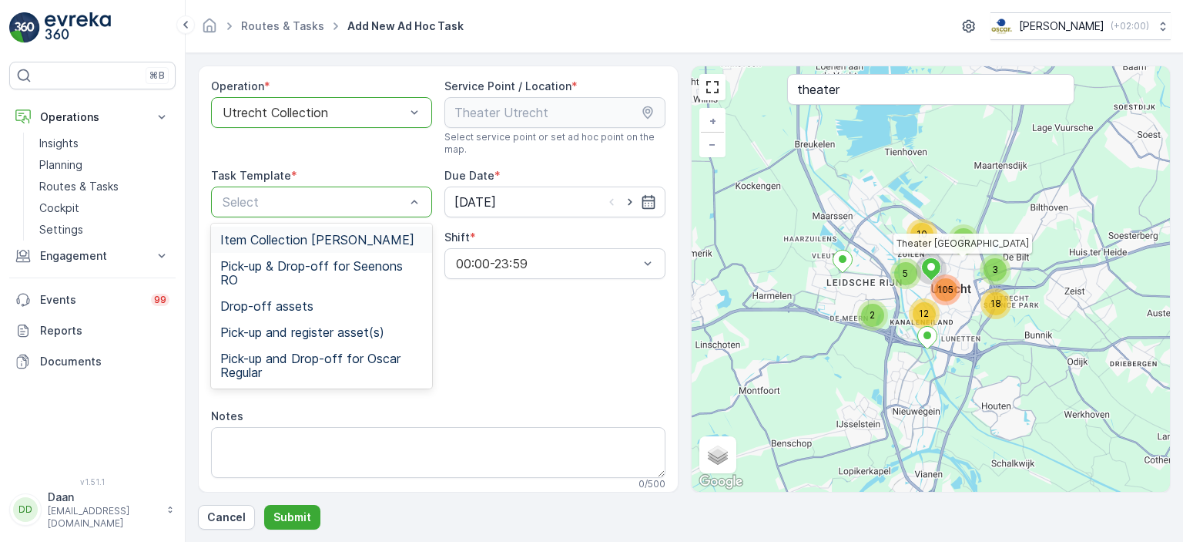
click at [352, 242] on span "Item Collection [PERSON_NAME]" at bounding box center [317, 240] width 194 height 14
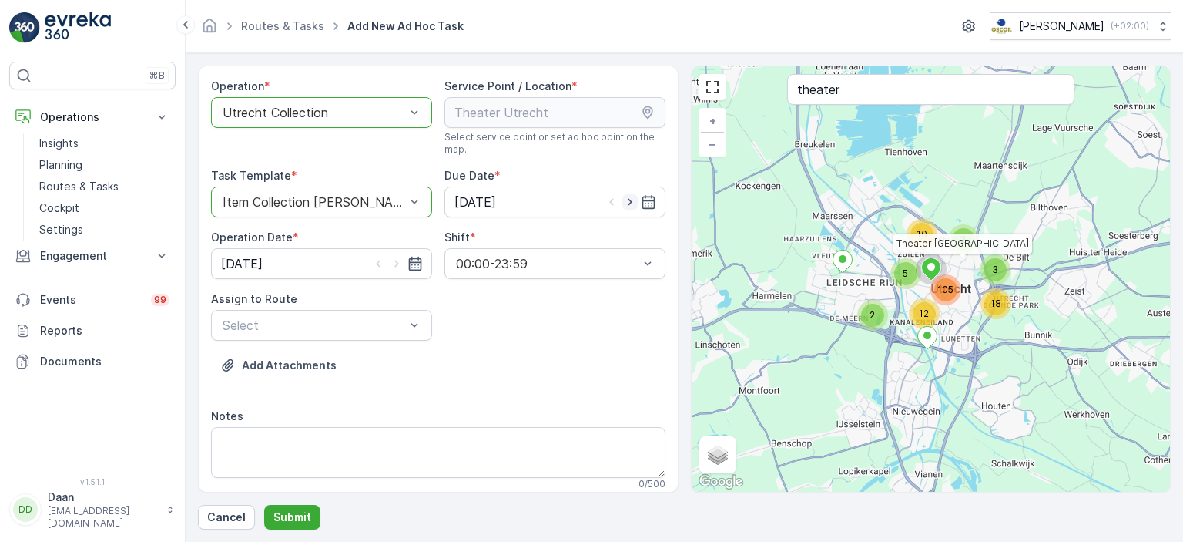
click at [632, 207] on icon "button" at bounding box center [629, 201] width 15 height 15
type input "[DATE]"
click at [394, 263] on icon "button" at bounding box center [396, 263] width 4 height 7
type input "[DATE]"
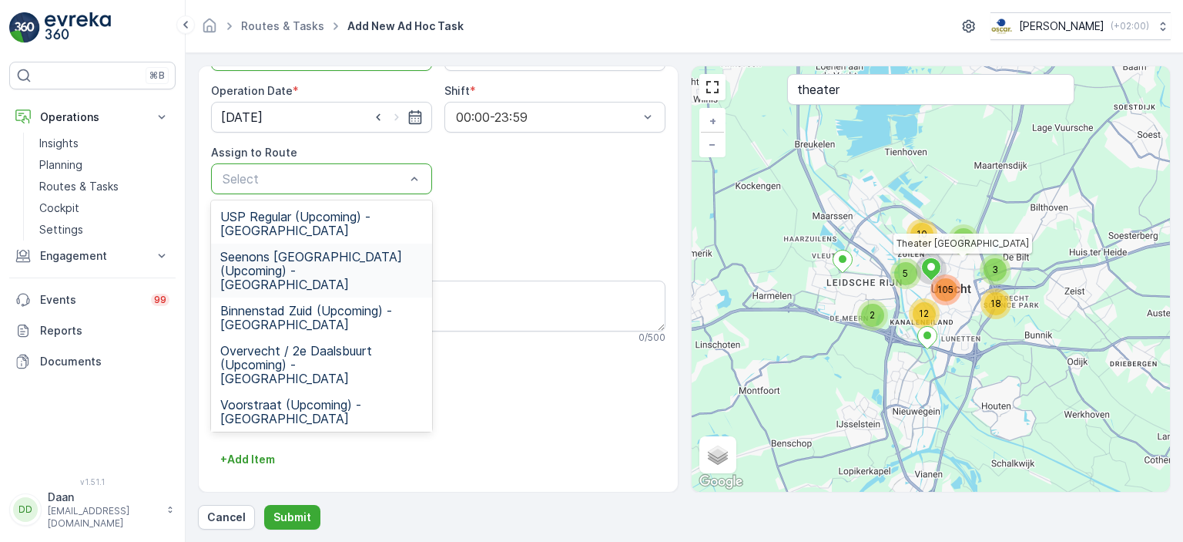
scroll to position [148, 0]
click at [344, 342] on span "Overvecht / 2e Daalsbuurt (Upcoming) - Utrecht" at bounding box center [321, 363] width 203 height 42
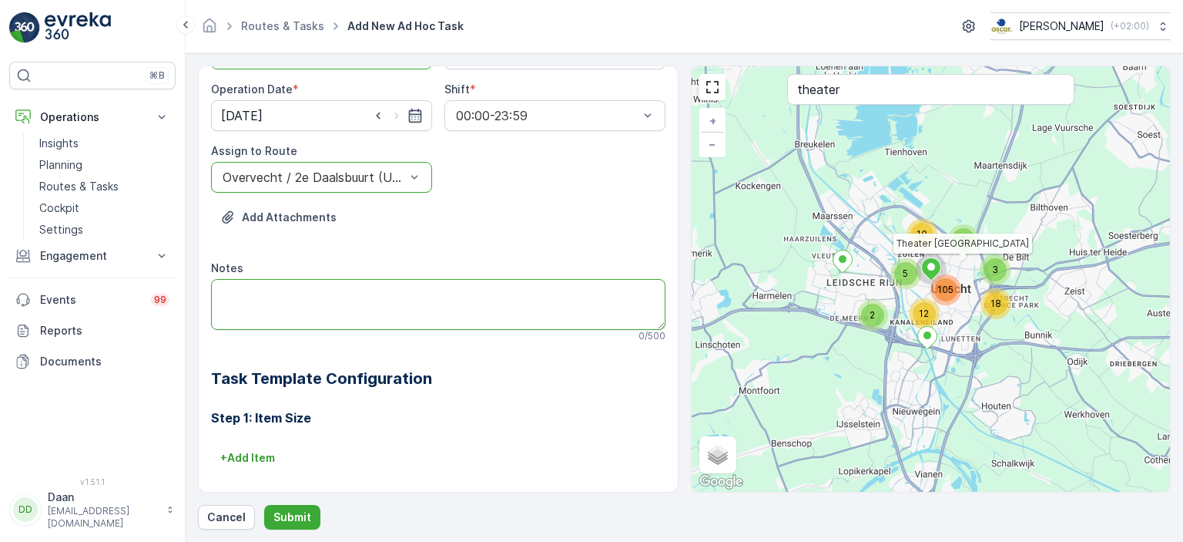
click at [329, 300] on textarea "Notes" at bounding box center [438, 304] width 454 height 51
click at [340, 295] on textarea "Hier graag 2x 240L rest en 1x 240L papier en karton neerzetten." at bounding box center [438, 304] width 454 height 51
click at [481, 292] on textarea "Hier graag 2x 240L grijze rest container en 1x 240L papier en karton neerzetten." at bounding box center [438, 304] width 454 height 51
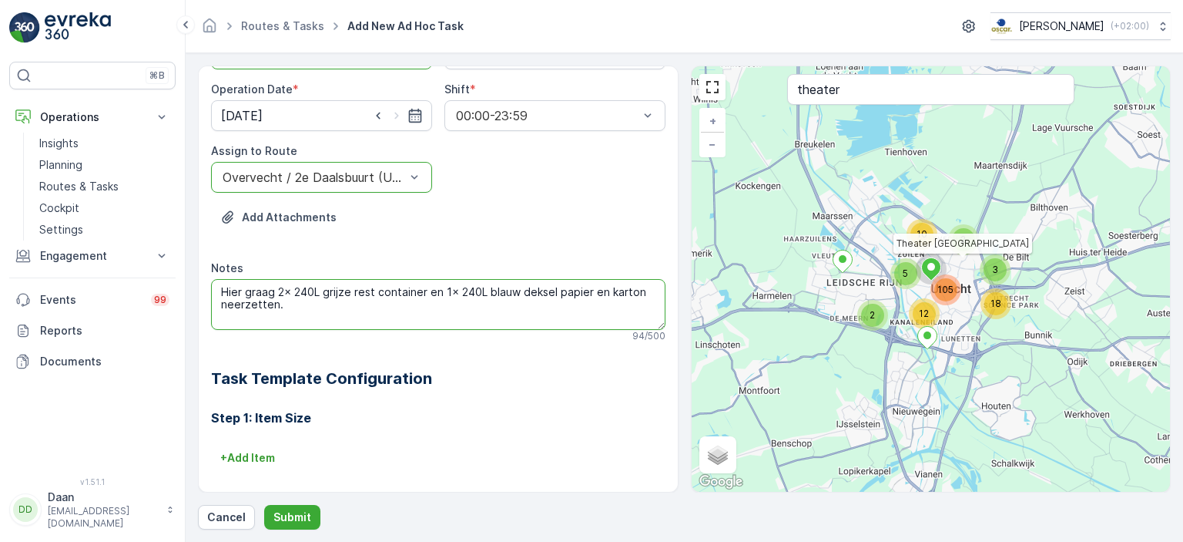
click at [385, 322] on textarea "Hier graag 2x 240L grijze rest container en 1x 240L blauw deksel papier en kart…" at bounding box center [438, 304] width 454 height 51
type textarea "Hier graag 2x 240L grijze rest container en 1x 240L blauw deksel papier en kart…"
click at [293, 522] on p "Submit" at bounding box center [292, 516] width 38 height 15
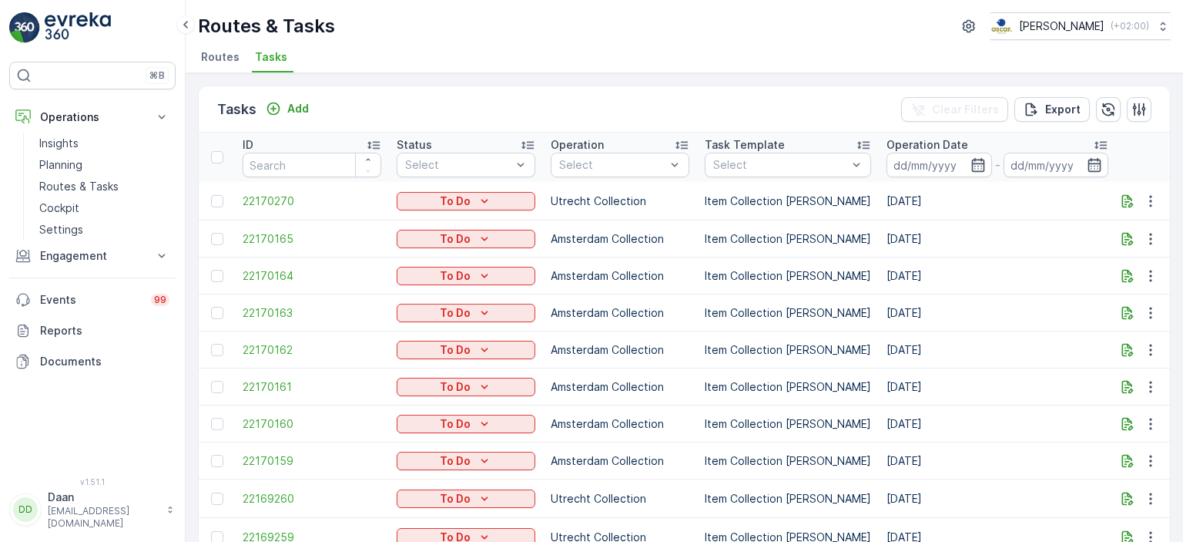
click at [92, 24] on img at bounding box center [78, 27] width 66 height 31
